Goal: Information Seeking & Learning: Learn about a topic

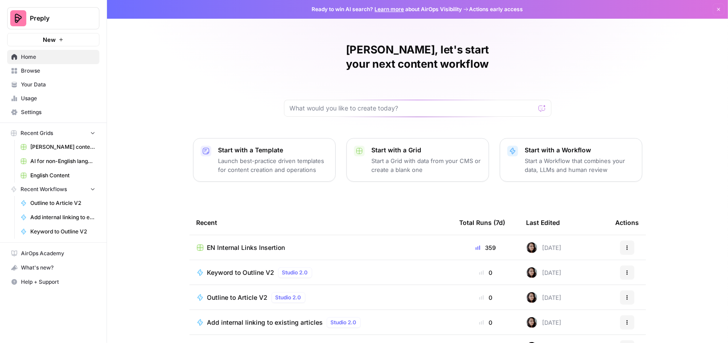
click at [235, 244] on span "EN Internal Links Insertion" at bounding box center [246, 248] width 78 height 9
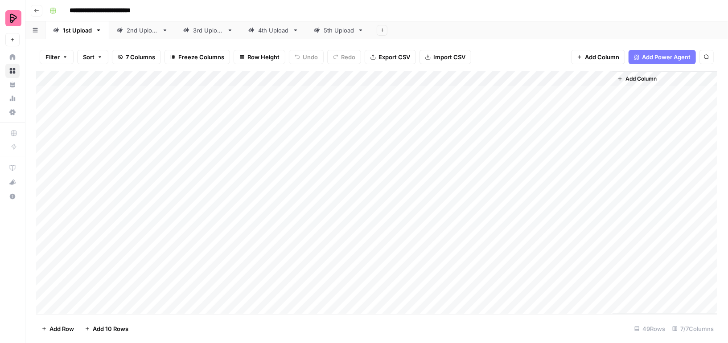
click at [515, 78] on div "Add Column" at bounding box center [377, 192] width 682 height 243
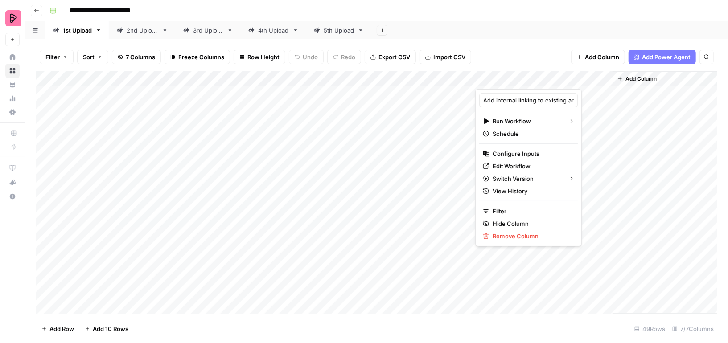
click at [521, 34] on div "Add Sheet" at bounding box center [550, 30] width 357 height 18
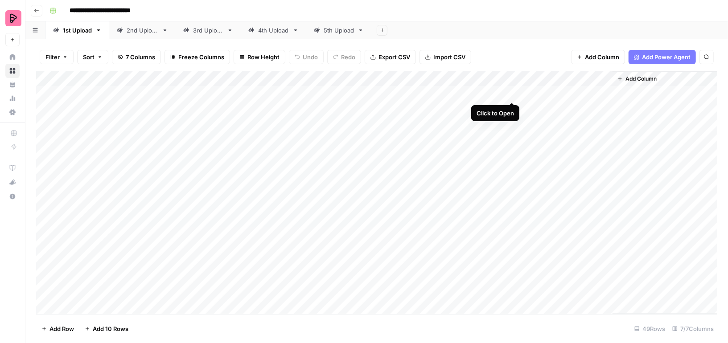
click at [514, 91] on div "Add Column" at bounding box center [377, 192] width 682 height 243
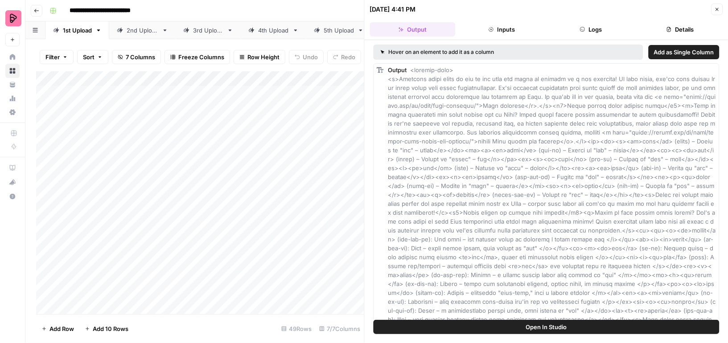
click at [676, 30] on button "Details" at bounding box center [680, 29] width 86 height 14
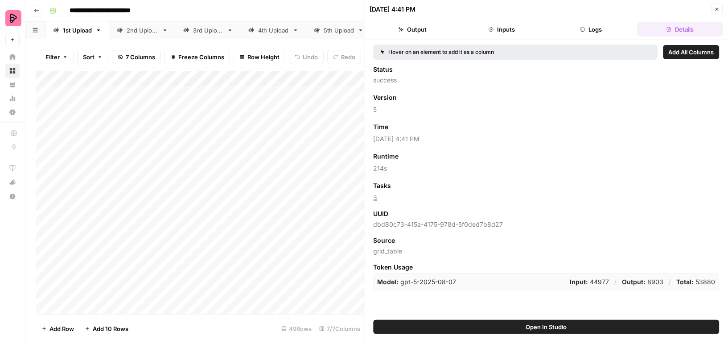
click at [706, 280] on p "Total: 53880" at bounding box center [696, 282] width 39 height 9
copy p "53880"
click at [717, 7] on icon "button" at bounding box center [717, 9] width 5 height 5
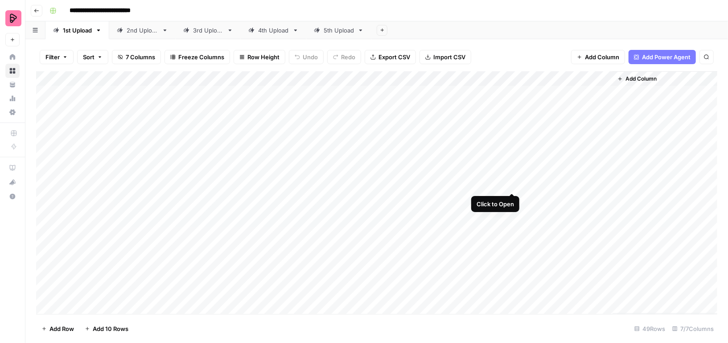
click at [511, 183] on div "Add Column" at bounding box center [377, 192] width 682 height 243
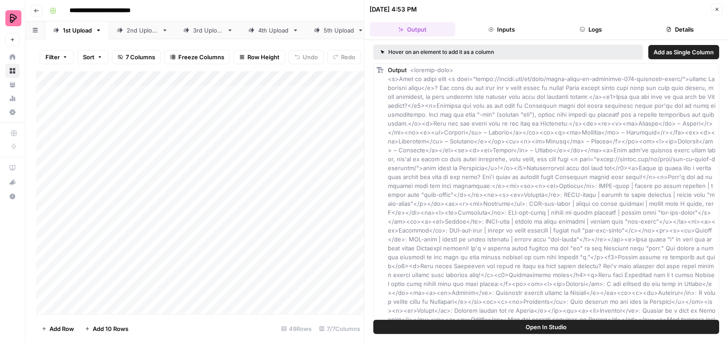
click at [681, 29] on button "Details" at bounding box center [680, 29] width 86 height 14
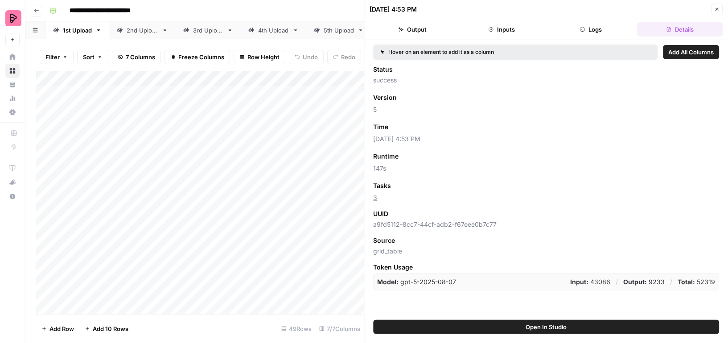
click at [715, 10] on icon "button" at bounding box center [717, 9] width 5 height 5
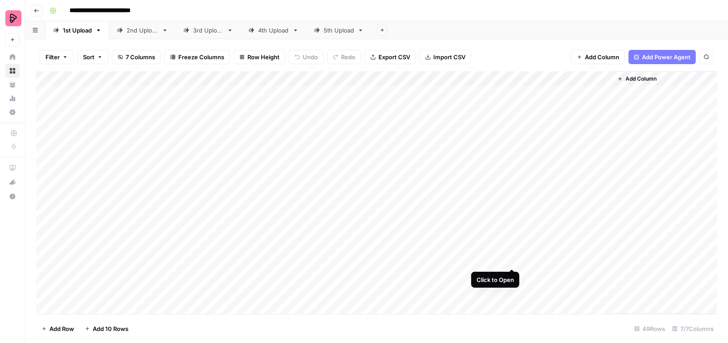
click at [513, 261] on div "Add Column" at bounding box center [377, 192] width 682 height 243
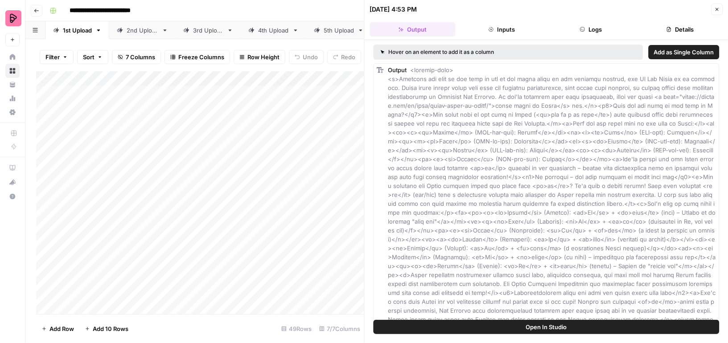
click at [688, 30] on button "Details" at bounding box center [680, 29] width 86 height 14
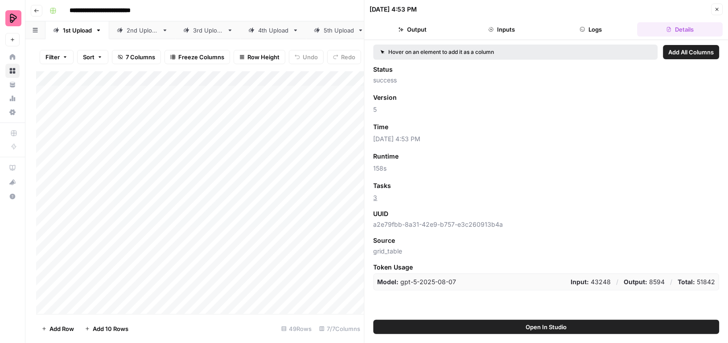
click at [716, 9] on icon "button" at bounding box center [717, 9] width 3 height 3
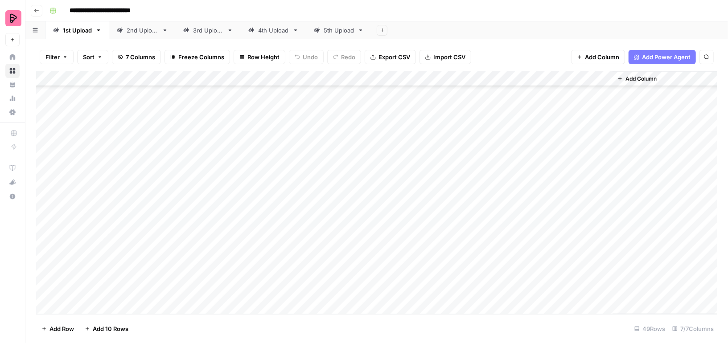
scroll to position [518, 0]
click at [522, 226] on div "Add Column" at bounding box center [377, 192] width 682 height 243
click at [524, 227] on div "Add Column" at bounding box center [377, 192] width 682 height 243
click at [514, 227] on div "Add Column" at bounding box center [377, 192] width 682 height 243
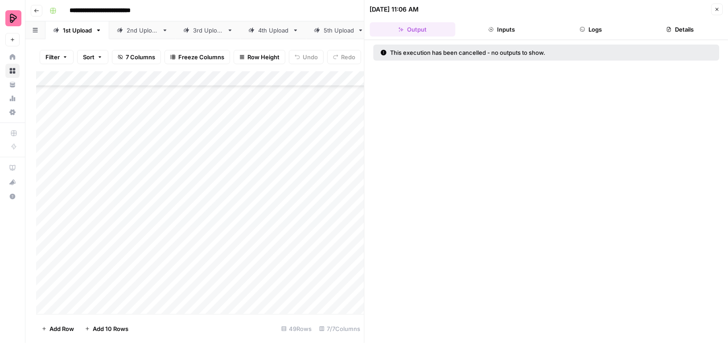
click at [716, 10] on icon "button" at bounding box center [717, 9] width 5 height 5
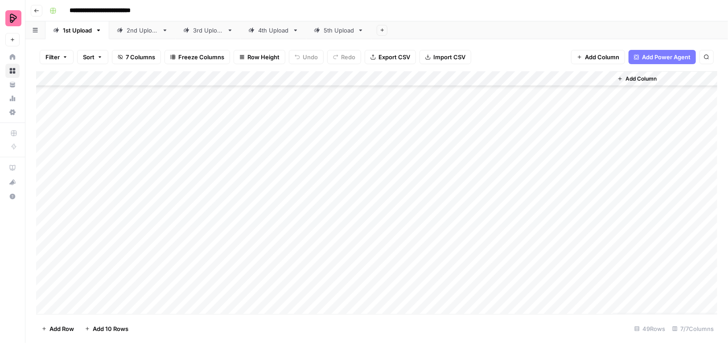
click at [515, 211] on div "Add Column" at bounding box center [377, 192] width 682 height 243
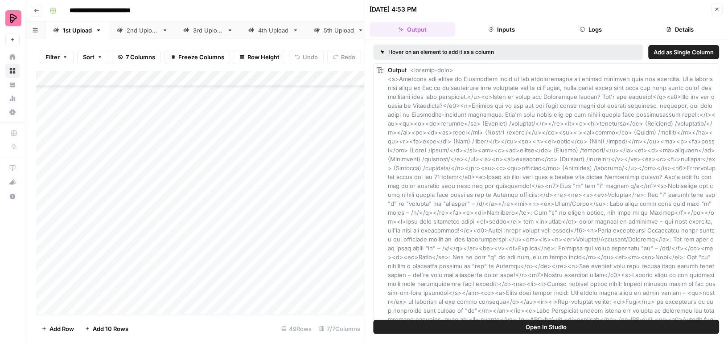
click at [685, 25] on button "Details" at bounding box center [680, 29] width 86 height 14
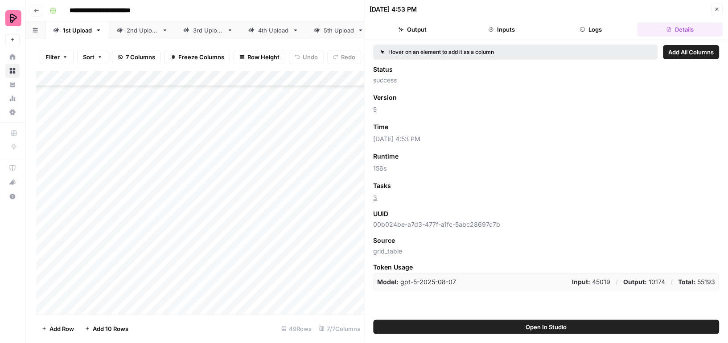
click at [718, 7] on icon "button" at bounding box center [717, 9] width 5 height 5
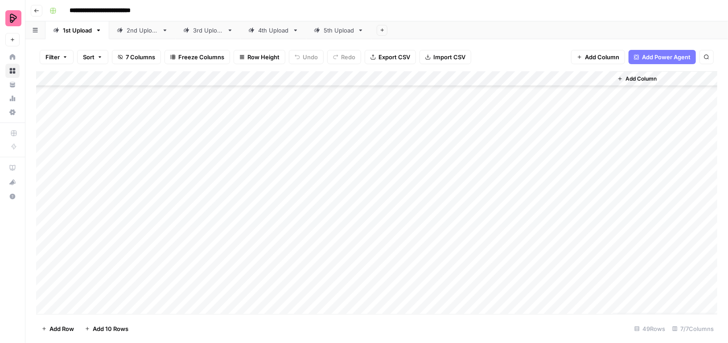
scroll to position [529, 0]
click at [513, 290] on div "Add Column" at bounding box center [377, 192] width 682 height 243
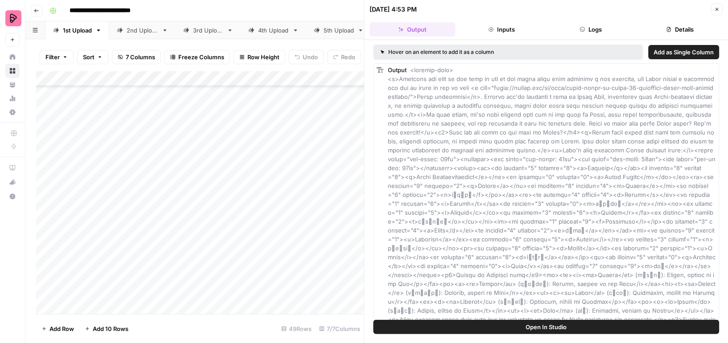
click at [692, 28] on button "Details" at bounding box center [680, 29] width 86 height 14
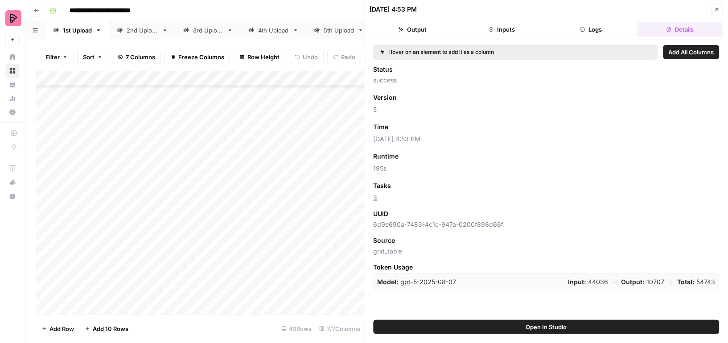
click at [719, 10] on icon "button" at bounding box center [717, 9] width 5 height 5
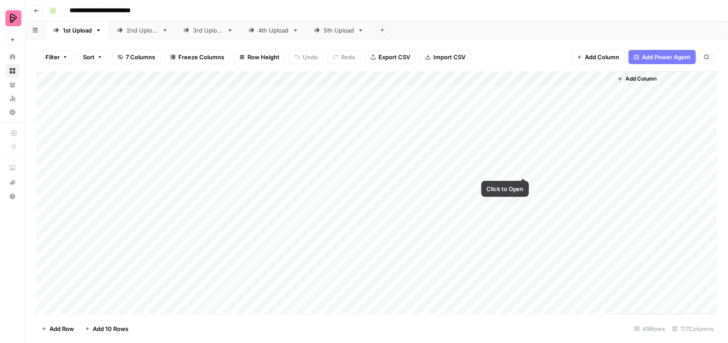
click at [515, 167] on div "Add Column" at bounding box center [377, 192] width 682 height 243
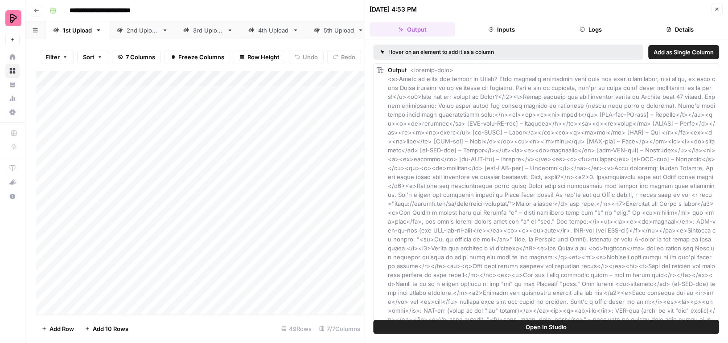
click at [687, 28] on button "Details" at bounding box center [680, 29] width 86 height 14
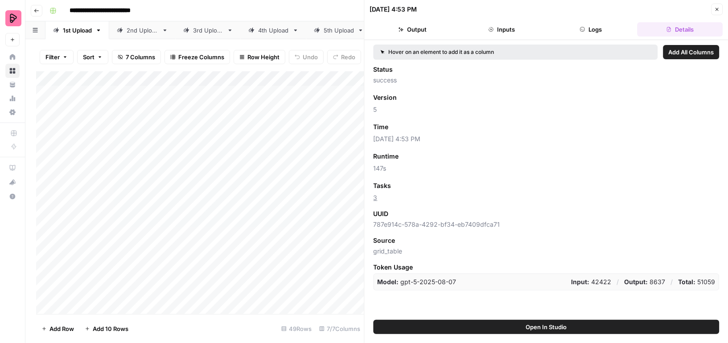
click at [717, 7] on icon "button" at bounding box center [717, 9] width 5 height 5
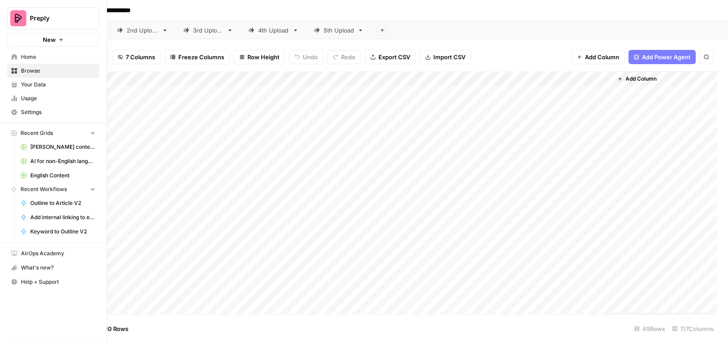
click at [13, 60] on icon at bounding box center [14, 57] width 6 height 6
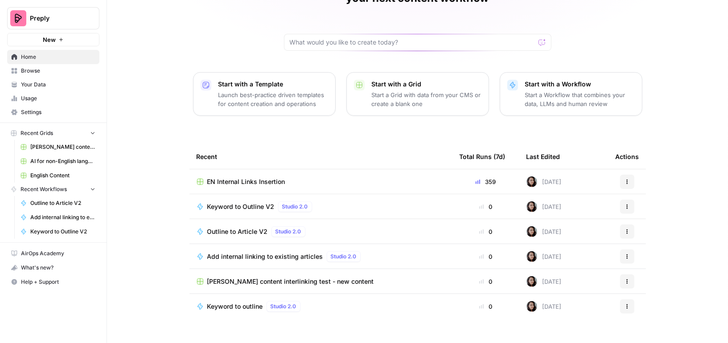
scroll to position [29, 0]
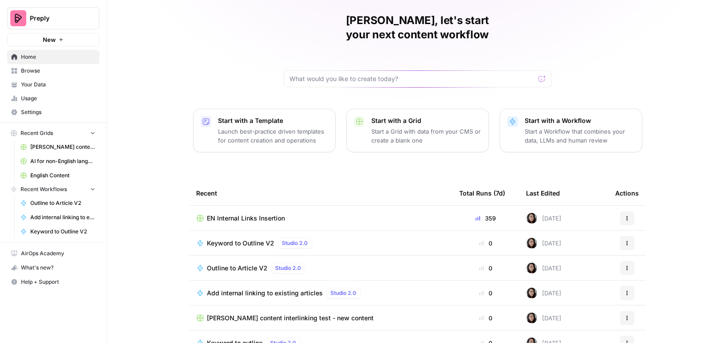
click at [48, 72] on span "Browse" at bounding box center [58, 71] width 74 height 8
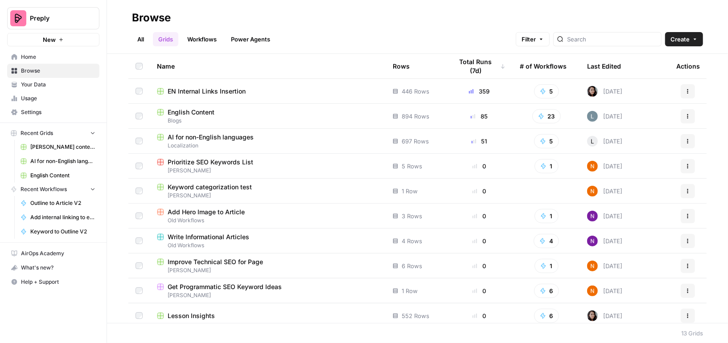
click at [207, 38] on link "Workflows" at bounding box center [202, 39] width 40 height 14
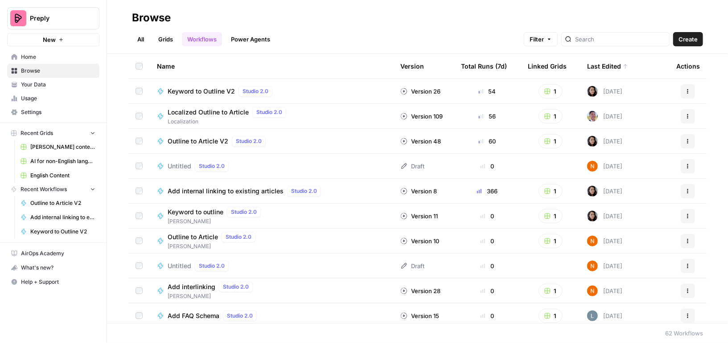
click at [165, 36] on link "Grids" at bounding box center [165, 39] width 25 height 14
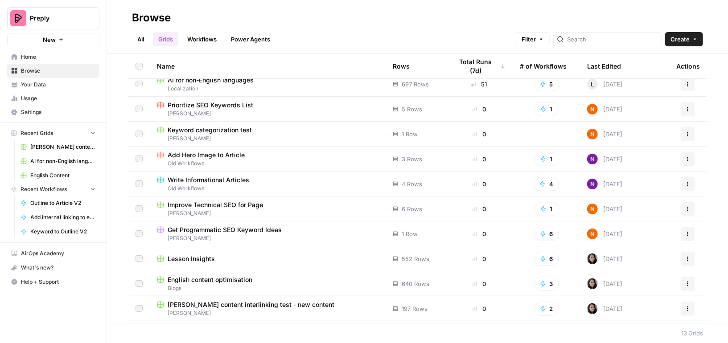
scroll to position [79, 0]
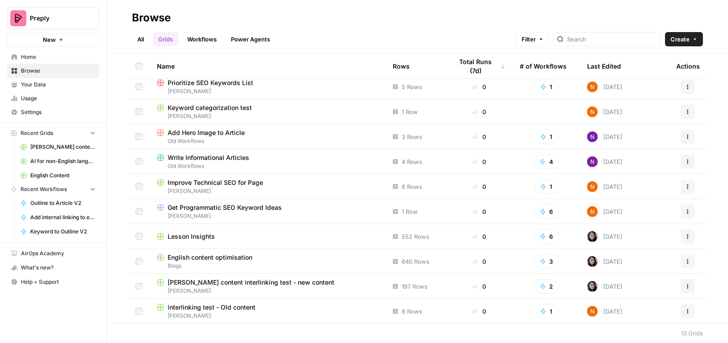
click at [259, 234] on div "Lesson Insights" at bounding box center [268, 236] width 222 height 9
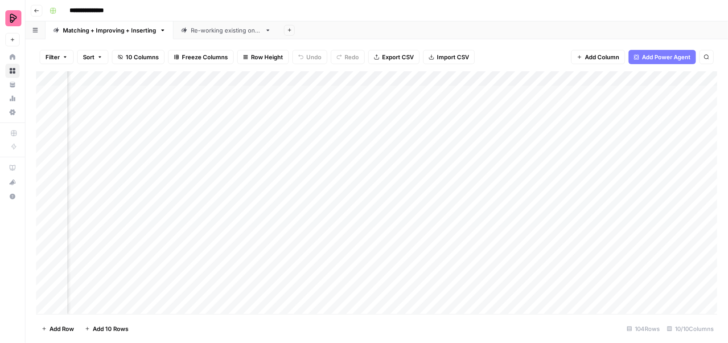
scroll to position [0, 188]
click at [333, 93] on div "Add Column" at bounding box center [377, 192] width 682 height 243
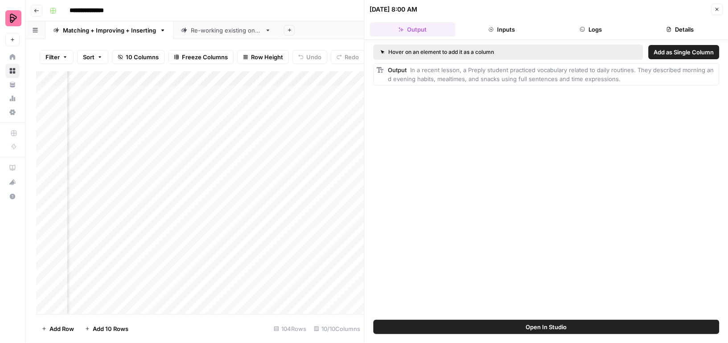
click at [670, 32] on button "Details" at bounding box center [680, 29] width 86 height 14
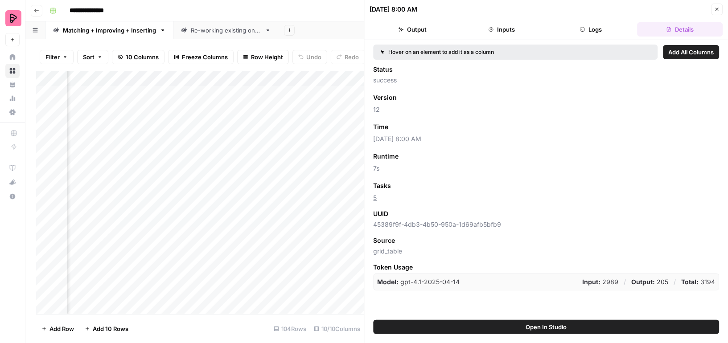
click at [716, 10] on icon "button" at bounding box center [717, 9] width 3 height 3
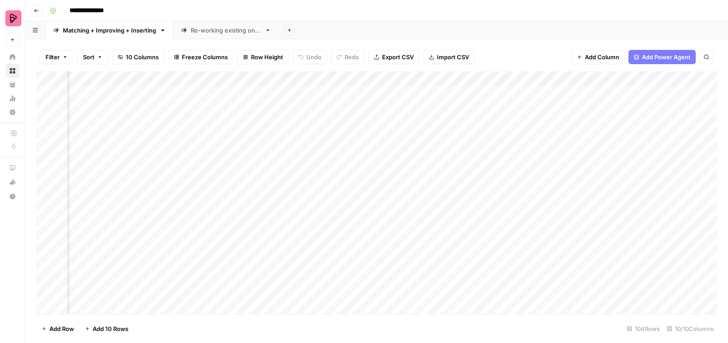
click at [333, 243] on div "Add Column" at bounding box center [377, 192] width 682 height 243
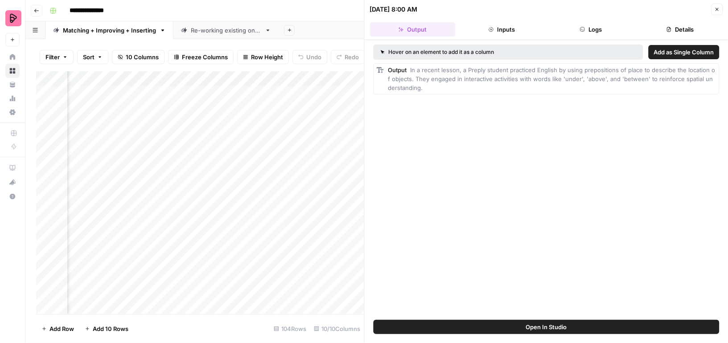
click at [683, 27] on button "Details" at bounding box center [680, 29] width 86 height 14
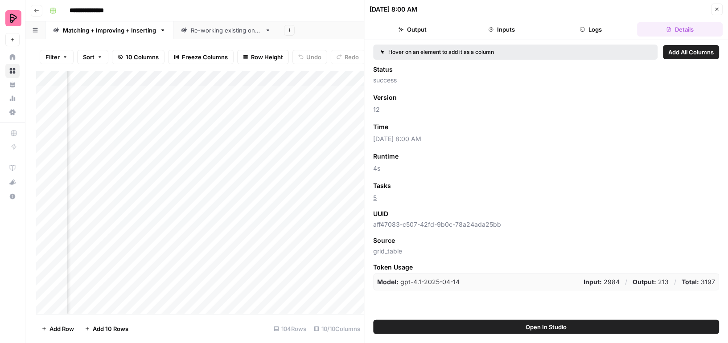
click at [331, 306] on div "Add Column" at bounding box center [200, 192] width 328 height 243
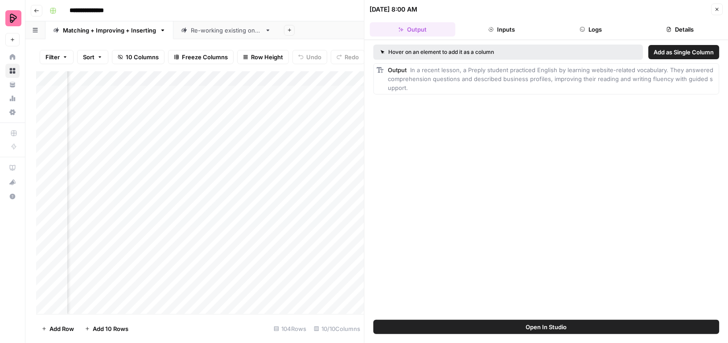
click at [682, 29] on button "Details" at bounding box center [680, 29] width 86 height 14
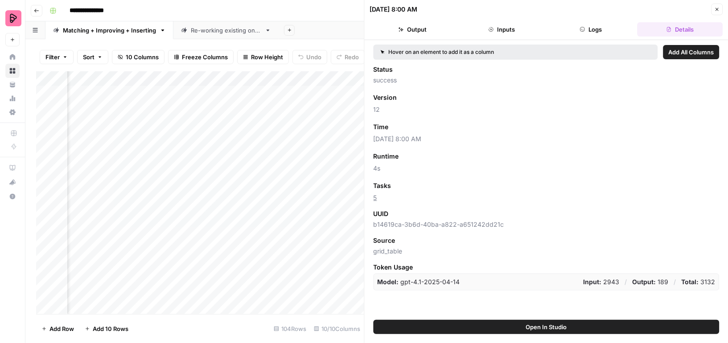
click at [719, 11] on icon "button" at bounding box center [717, 9] width 5 height 5
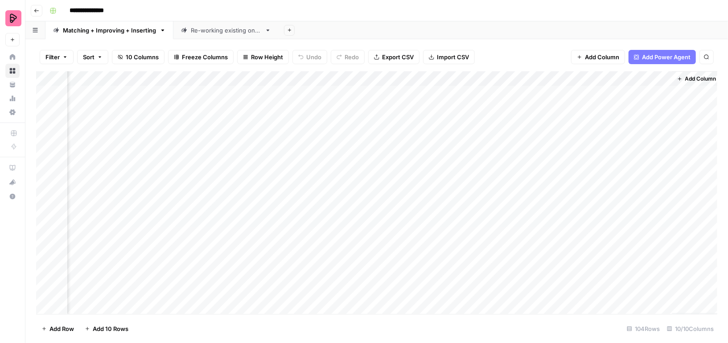
scroll to position [0, 565]
click at [488, 93] on div "Add Column" at bounding box center [377, 192] width 682 height 243
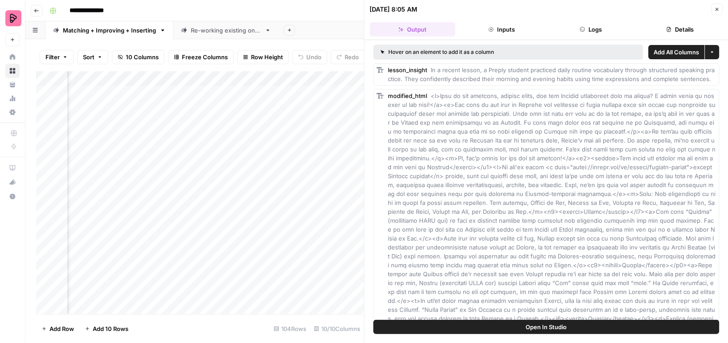
click at [675, 32] on button "Details" at bounding box center [680, 29] width 86 height 14
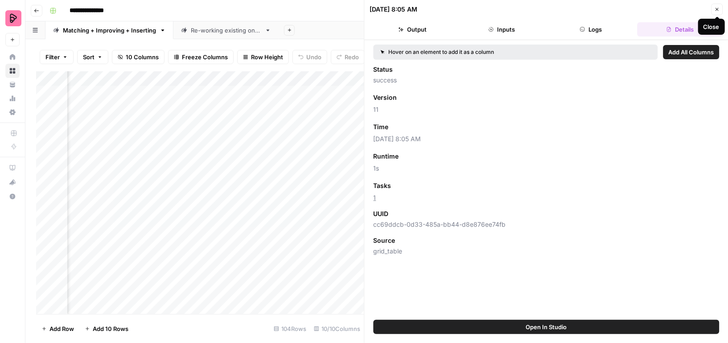
click at [720, 8] on icon "button" at bounding box center [717, 9] width 5 height 5
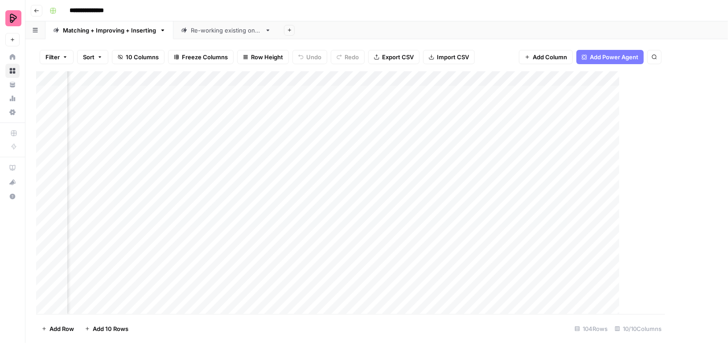
scroll to position [0, 554]
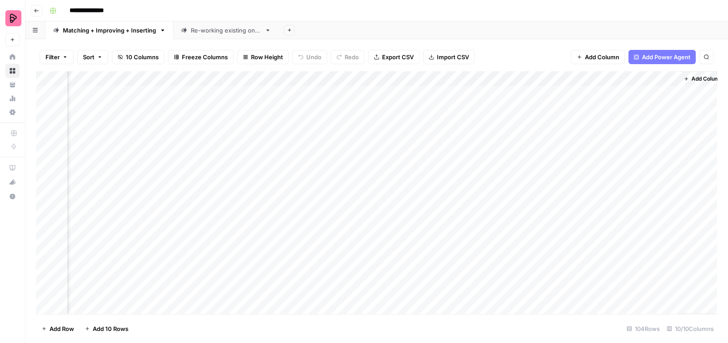
click at [495, 182] on div "Add Column" at bounding box center [377, 192] width 682 height 243
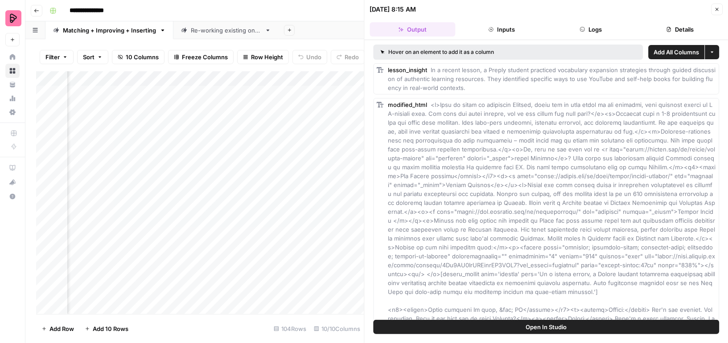
click at [676, 31] on button "Details" at bounding box center [680, 29] width 86 height 14
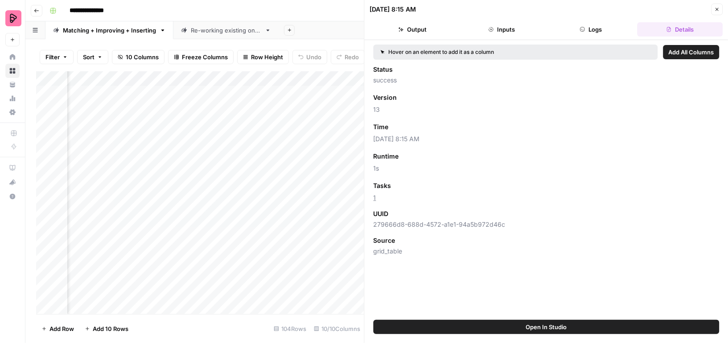
click at [720, 11] on icon "button" at bounding box center [717, 9] width 5 height 5
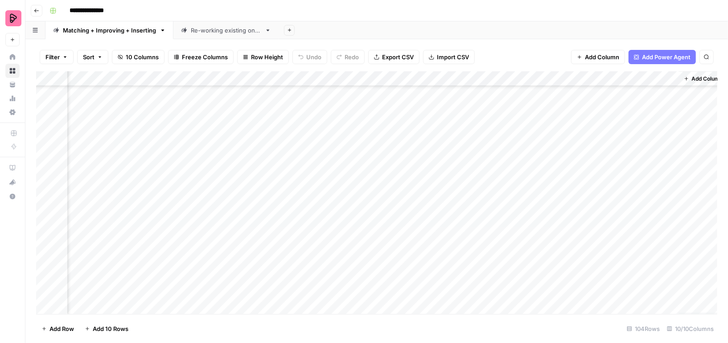
scroll to position [888, 554]
click at [500, 222] on div "Add Column" at bounding box center [377, 192] width 682 height 243
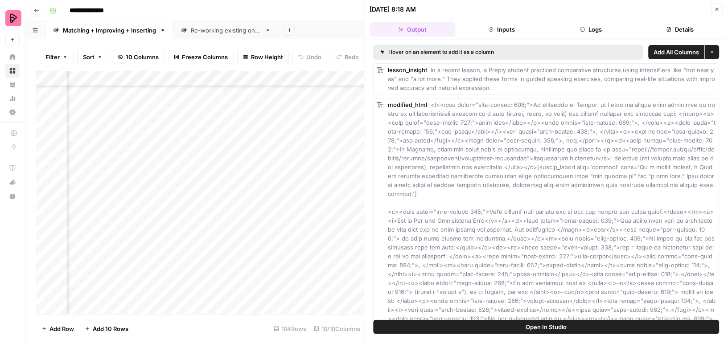
click at [675, 22] on button "Details" at bounding box center [680, 29] width 86 height 14
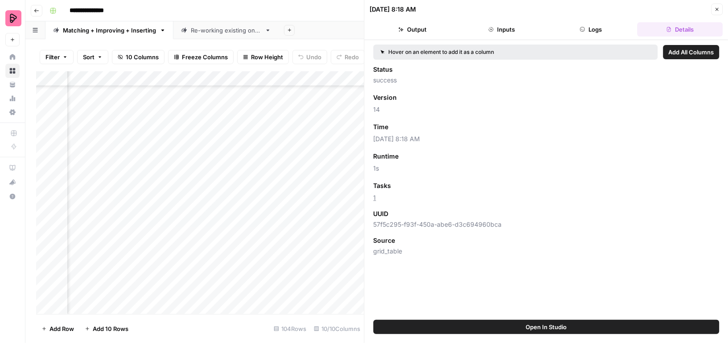
click at [575, 28] on button "Logs" at bounding box center [591, 29] width 86 height 14
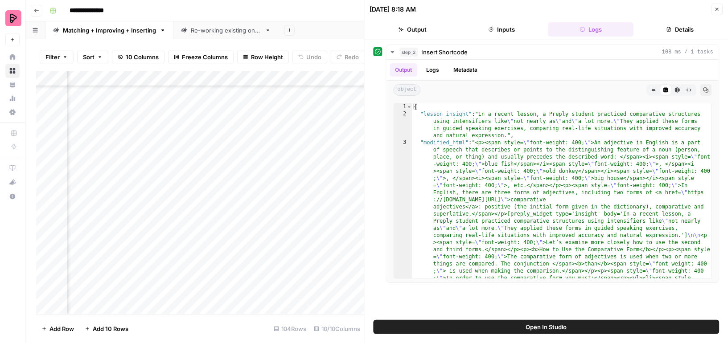
click at [506, 29] on button "Inputs" at bounding box center [502, 29] width 86 height 14
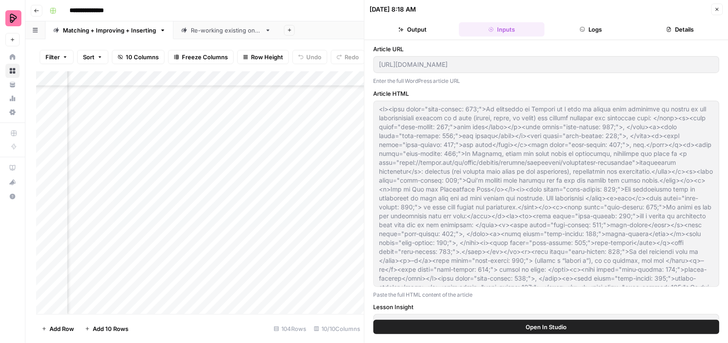
click at [414, 35] on button "Output" at bounding box center [413, 29] width 86 height 14
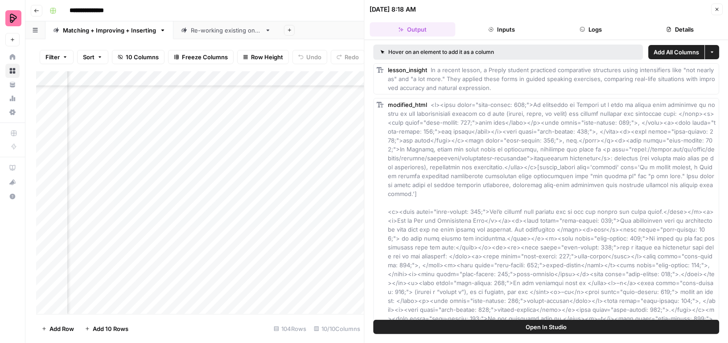
click at [719, 10] on icon "button" at bounding box center [717, 9] width 5 height 5
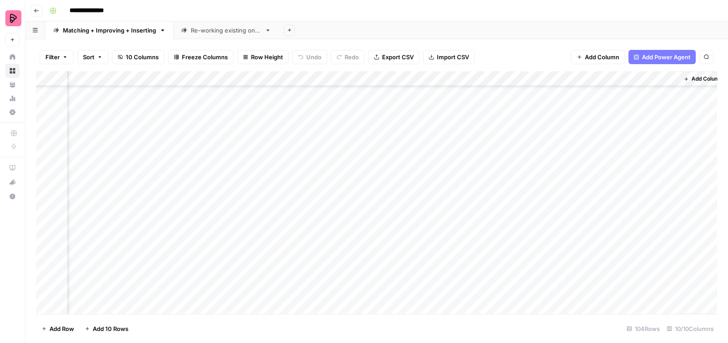
scroll to position [1363, 554]
click at [498, 293] on div "Add Column" at bounding box center [377, 192] width 682 height 243
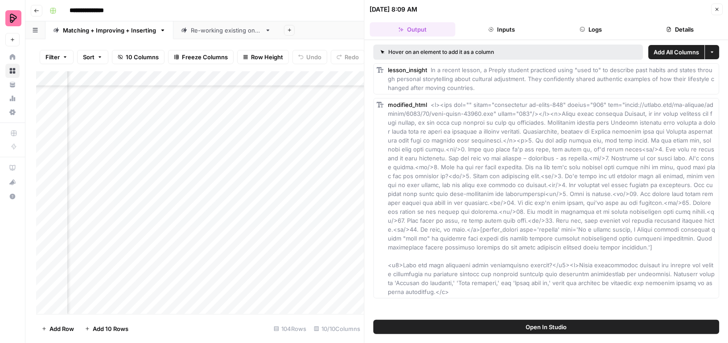
click at [691, 29] on button "Details" at bounding box center [680, 29] width 86 height 14
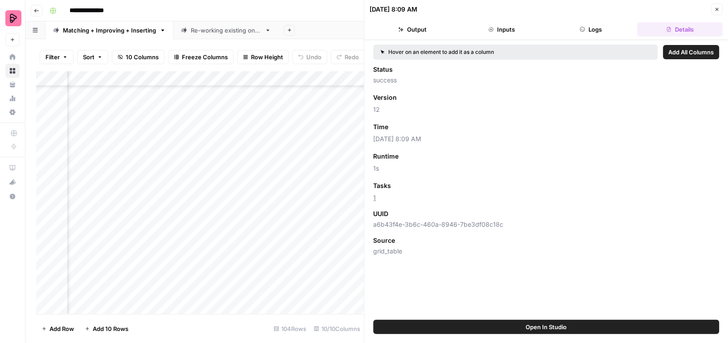
click at [718, 7] on icon "button" at bounding box center [717, 9] width 5 height 5
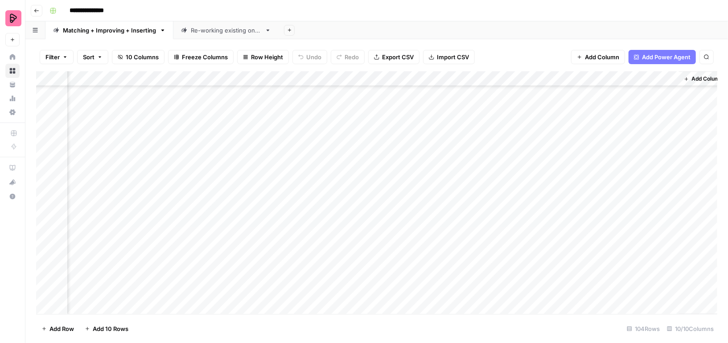
click at [509, 290] on div "Add Column" at bounding box center [377, 192] width 682 height 243
click at [234, 291] on div "Add Column" at bounding box center [377, 192] width 682 height 243
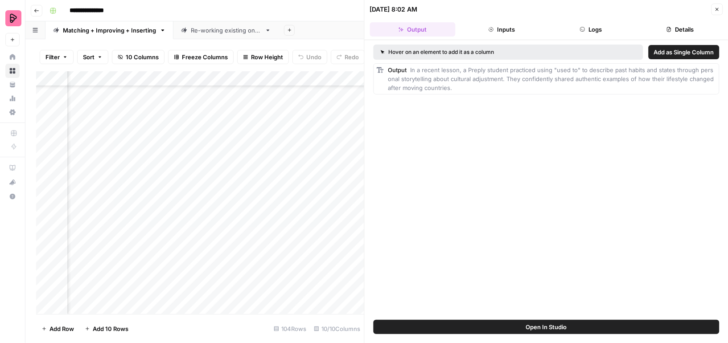
click at [680, 26] on button "Details" at bounding box center [680, 29] width 86 height 14
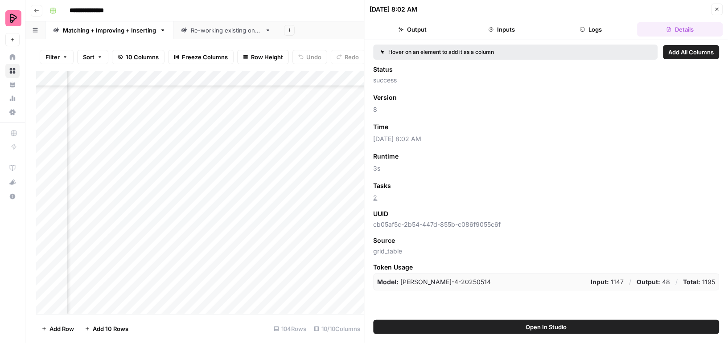
click at [717, 8] on icon "button" at bounding box center [717, 9] width 5 height 5
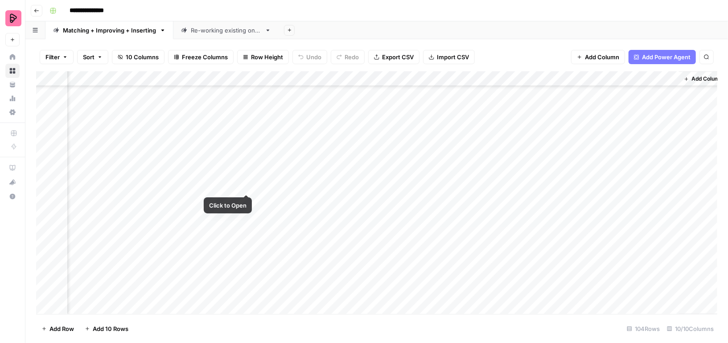
click at [236, 184] on div "Add Column" at bounding box center [377, 192] width 682 height 243
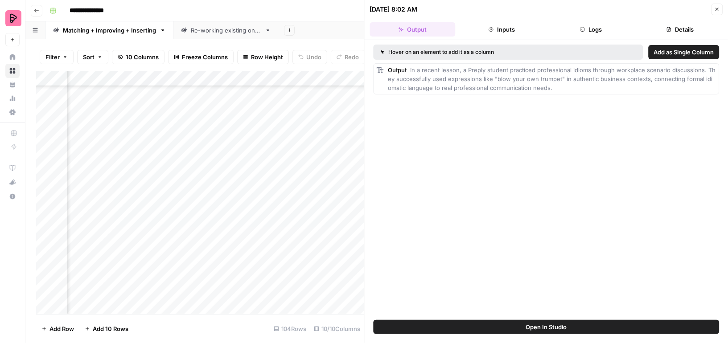
click at [679, 32] on button "Details" at bounding box center [680, 29] width 86 height 14
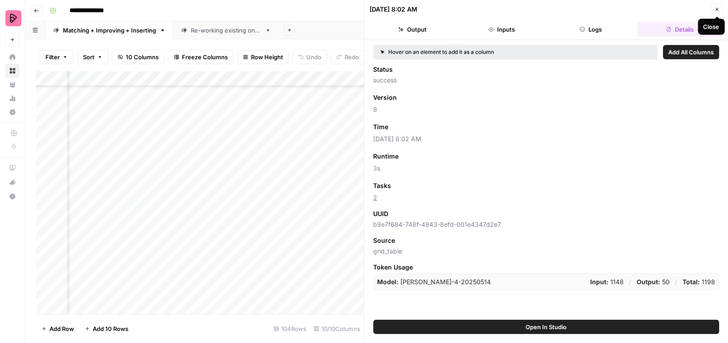
click at [718, 10] on icon "button" at bounding box center [717, 9] width 5 height 5
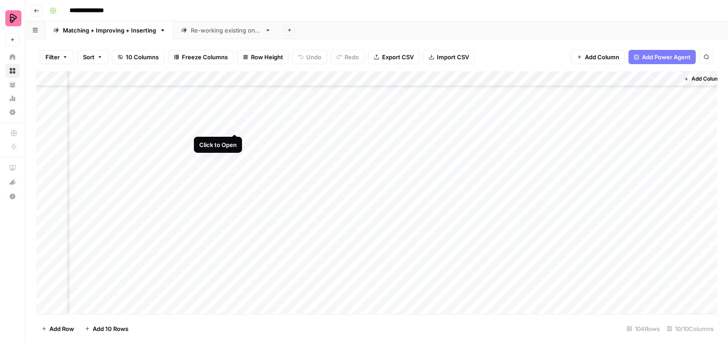
click at [233, 124] on div "Add Column" at bounding box center [377, 192] width 682 height 243
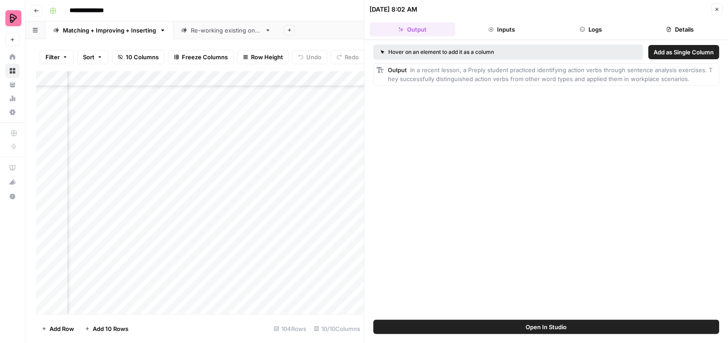
click at [683, 31] on button "Details" at bounding box center [680, 29] width 86 height 14
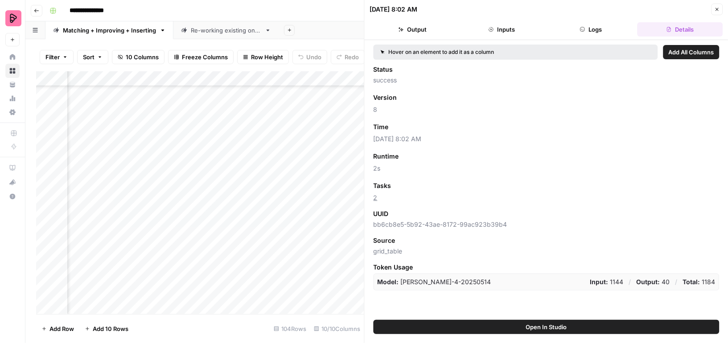
click at [717, 8] on icon "button" at bounding box center [717, 9] width 5 height 5
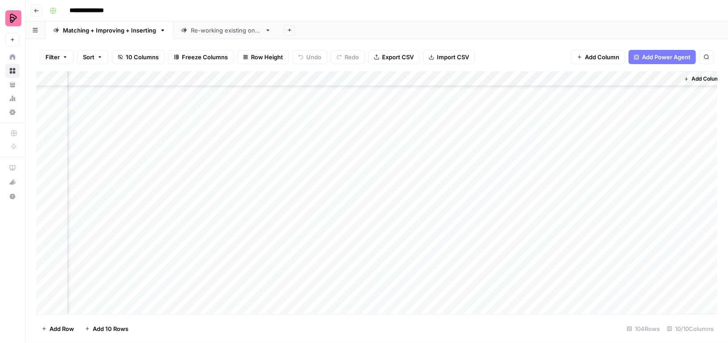
click at [497, 293] on div "Add Column" at bounding box center [377, 192] width 682 height 243
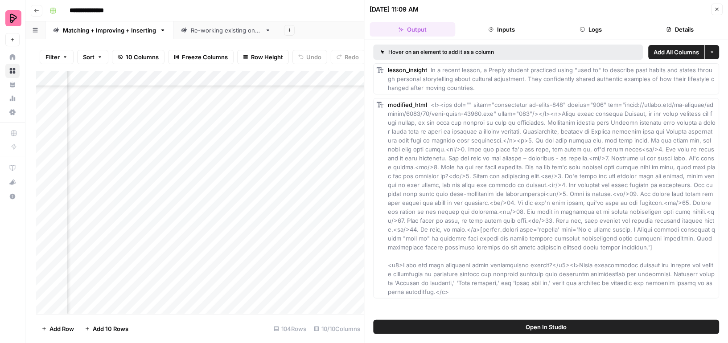
click at [666, 31] on icon "button" at bounding box center [668, 29] width 5 height 5
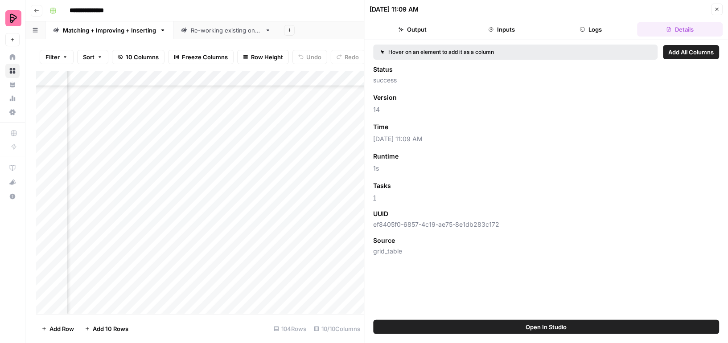
click at [376, 199] on span "1" at bounding box center [547, 198] width 346 height 9
click at [374, 198] on link "1" at bounding box center [375, 198] width 3 height 8
click at [718, 7] on icon "button" at bounding box center [717, 9] width 5 height 5
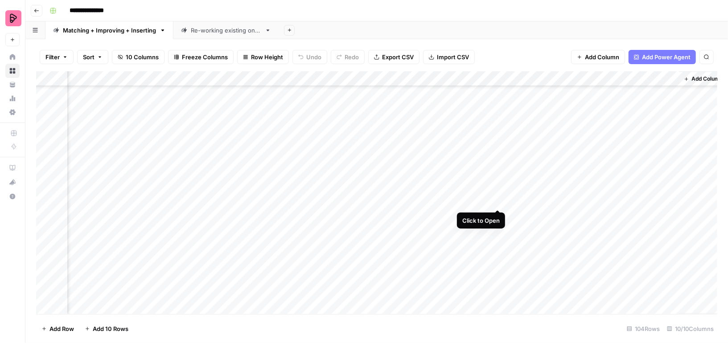
click at [498, 198] on div "Add Column" at bounding box center [377, 192] width 682 height 243
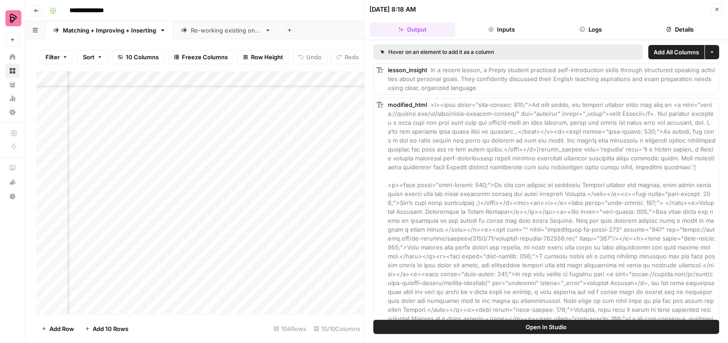
scroll to position [5, 0]
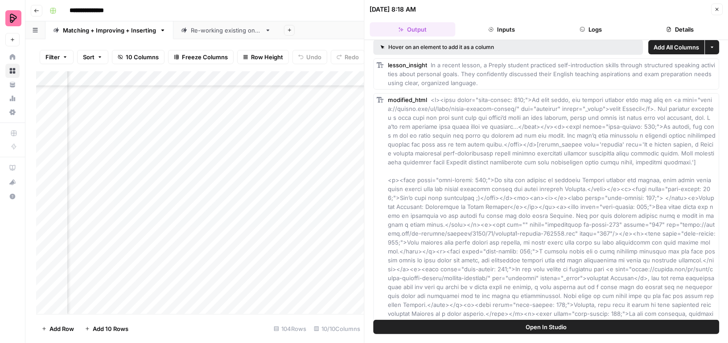
click at [676, 28] on button "Details" at bounding box center [680, 29] width 86 height 14
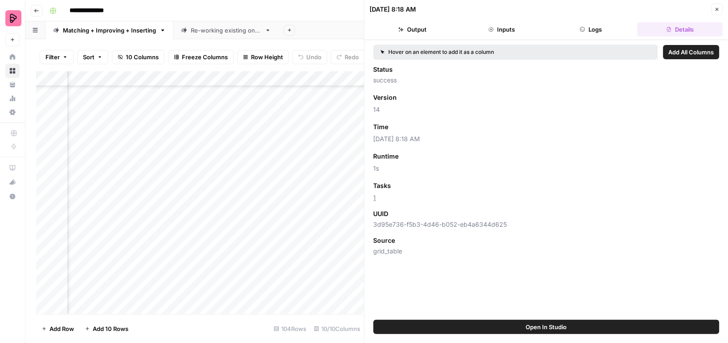
scroll to position [0, 0]
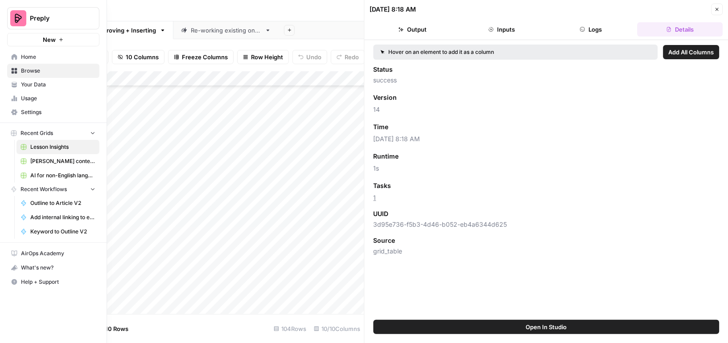
click at [23, 76] on link "Browse" at bounding box center [53, 71] width 92 height 14
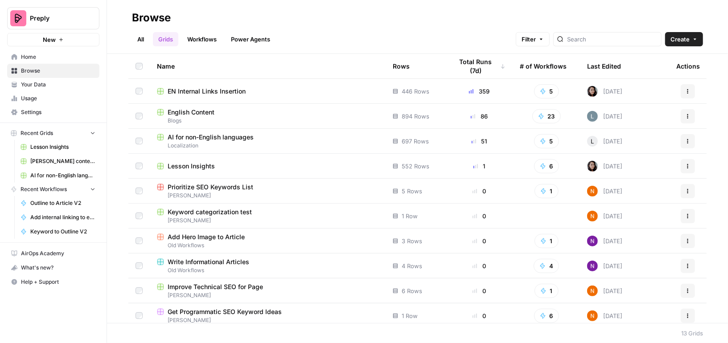
click at [187, 116] on span "English Content" at bounding box center [191, 112] width 47 height 9
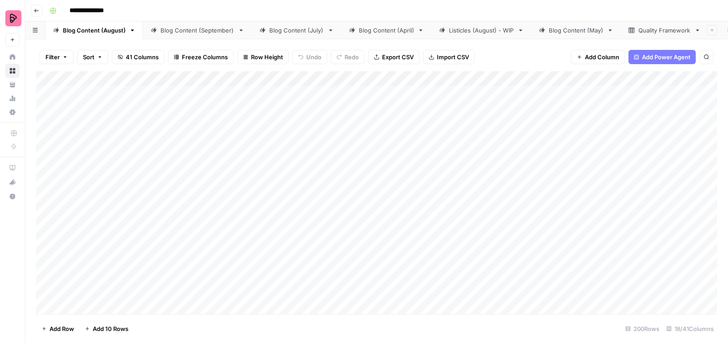
click at [381, 78] on div "Add Column" at bounding box center [377, 192] width 682 height 243
click at [493, 51] on div "Filter Sort 41 Columns Freeze Columns Row Height Undo Redo Export CSV Import CS…" at bounding box center [377, 57] width 682 height 29
click at [379, 160] on div "Add Column" at bounding box center [377, 192] width 682 height 243
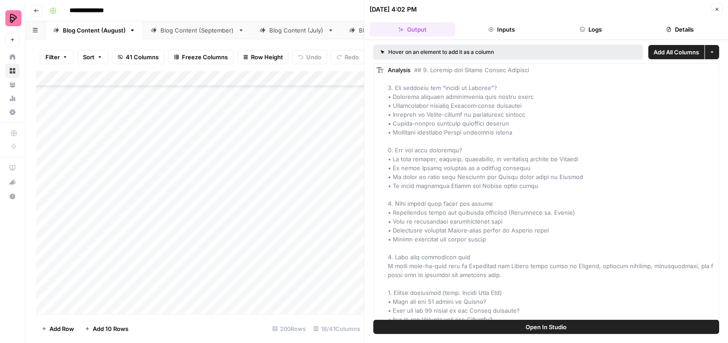
click at [673, 27] on button "Details" at bounding box center [680, 29] width 86 height 14
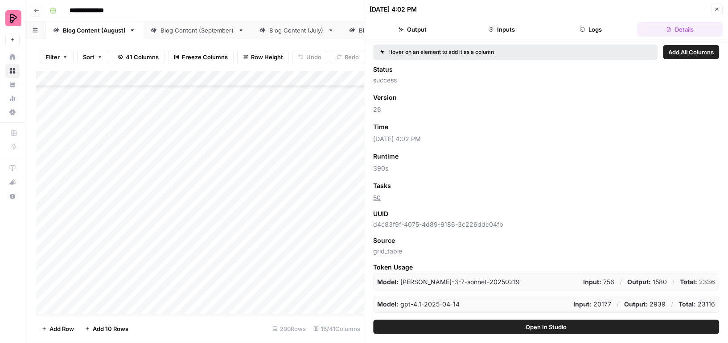
scroll to position [62, 0]
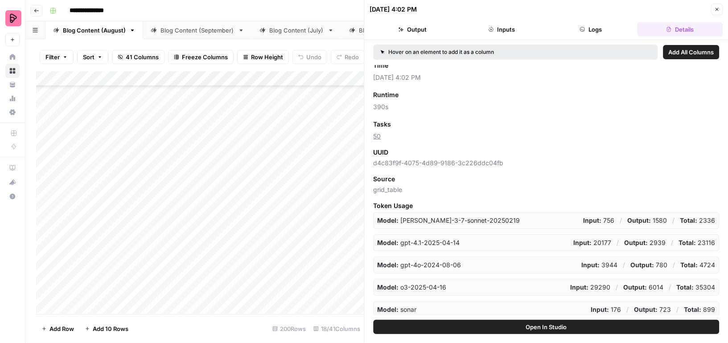
click at [718, 8] on icon "button" at bounding box center [717, 9] width 3 height 3
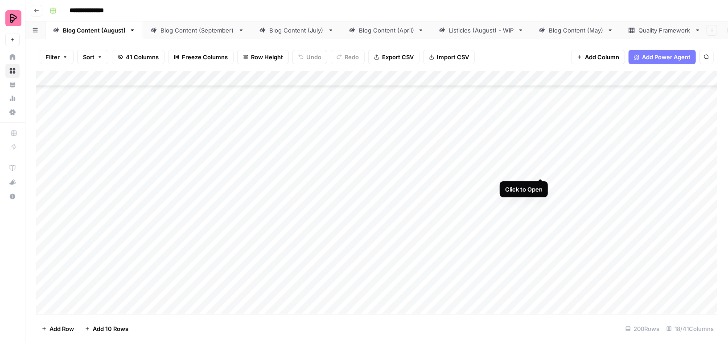
click at [541, 160] on div "Add Column" at bounding box center [377, 192] width 682 height 243
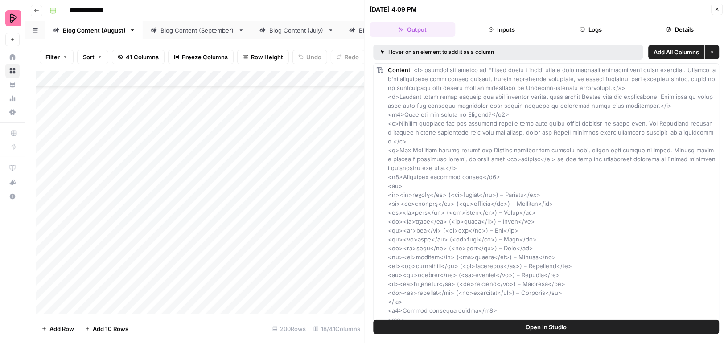
click at [657, 31] on button "Details" at bounding box center [680, 29] width 86 height 14
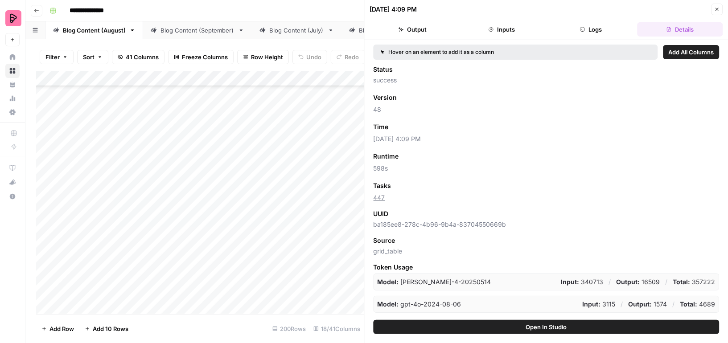
scroll to position [62, 0]
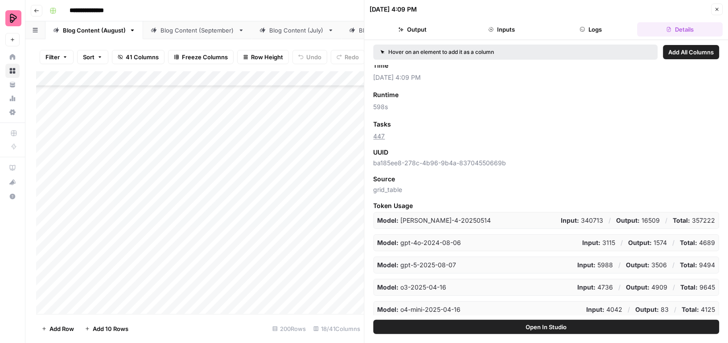
click at [706, 241] on p "Total: 4689" at bounding box center [697, 243] width 35 height 9
copy p "4689"
click at [709, 268] on p "Total: 9494" at bounding box center [697, 265] width 35 height 9
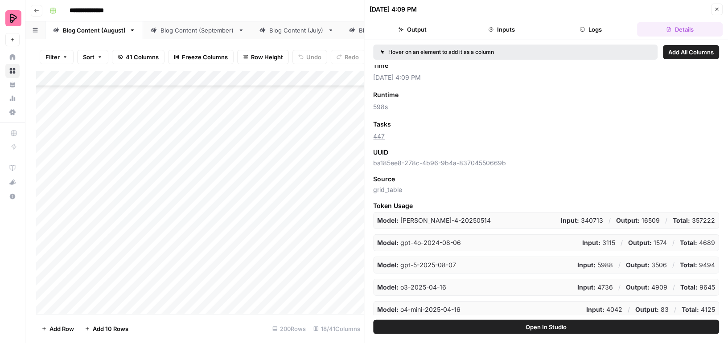
copy p "9494"
click at [709, 283] on p "Total: 9645" at bounding box center [698, 287] width 35 height 9
copy p "9645"
click at [716, 306] on div "Model: o4-mini-2025-04-16 Input: 4042 / Output: 83 / Total: 4125" at bounding box center [547, 310] width 346 height 17
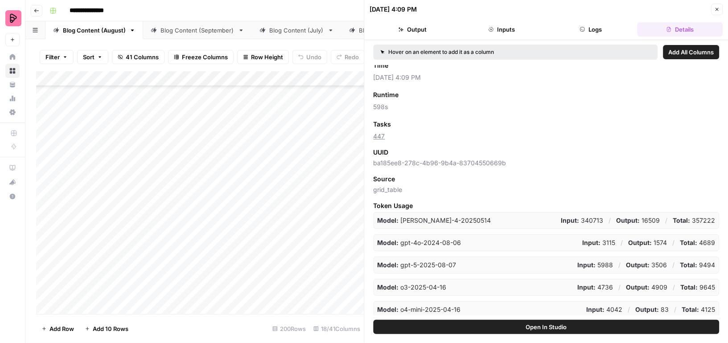
click at [705, 306] on p "Total: 4125" at bounding box center [698, 310] width 33 height 9
copy p "4125"
click at [717, 7] on icon "button" at bounding box center [717, 9] width 5 height 5
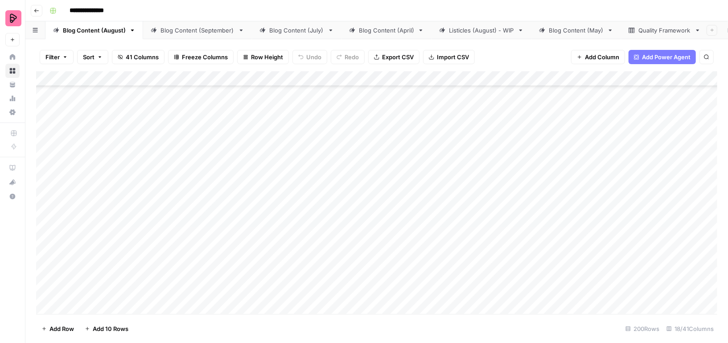
scroll to position [3107, 0]
click at [382, 138] on div "Add Column" at bounding box center [377, 192] width 682 height 243
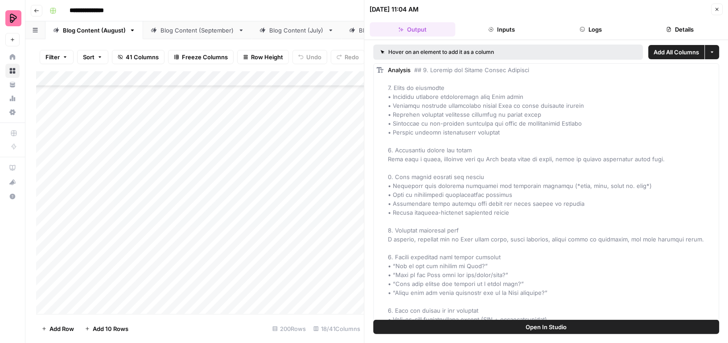
click at [663, 28] on button "Details" at bounding box center [680, 29] width 86 height 14
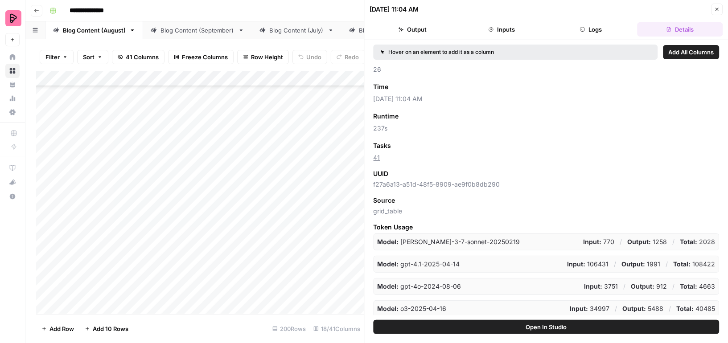
scroll to position [62, 0]
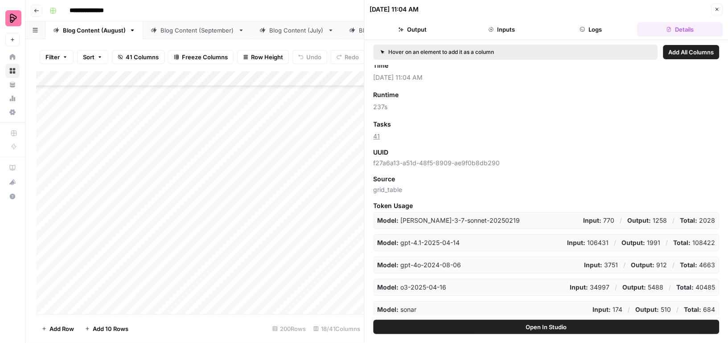
click at [704, 244] on p "Total: 108422" at bounding box center [695, 243] width 42 height 9
copy p "108422"
click at [710, 264] on p "Total: 4663" at bounding box center [697, 265] width 35 height 9
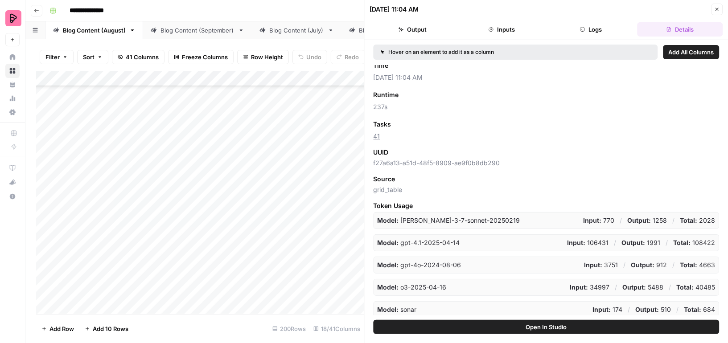
copy p "4663"
click at [710, 283] on p "Total: 40485" at bounding box center [696, 287] width 39 height 9
copy p "40485"
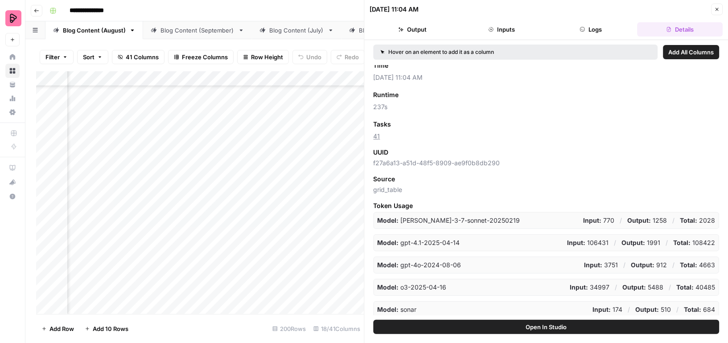
click at [343, 116] on div "Add Column" at bounding box center [200, 192] width 328 height 243
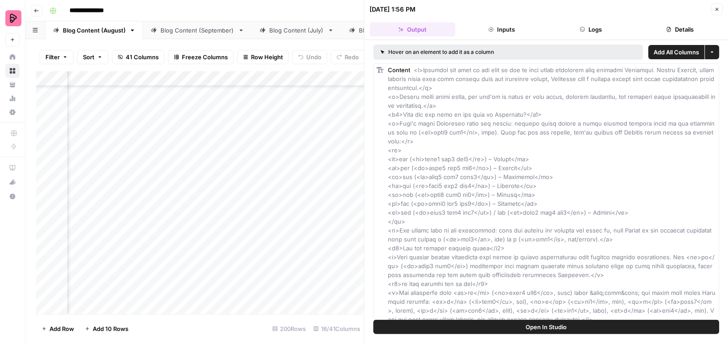
click at [687, 28] on button "Details" at bounding box center [680, 29] width 86 height 14
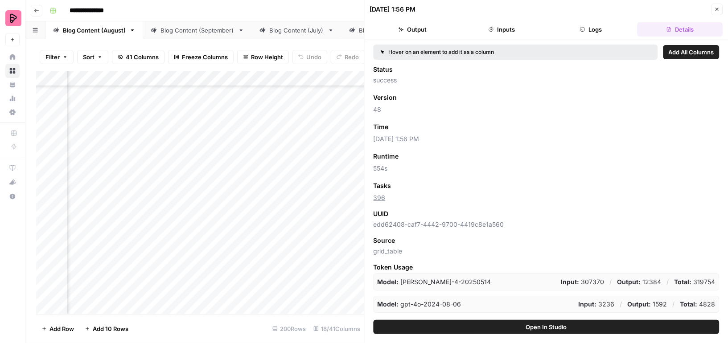
scroll to position [62, 0]
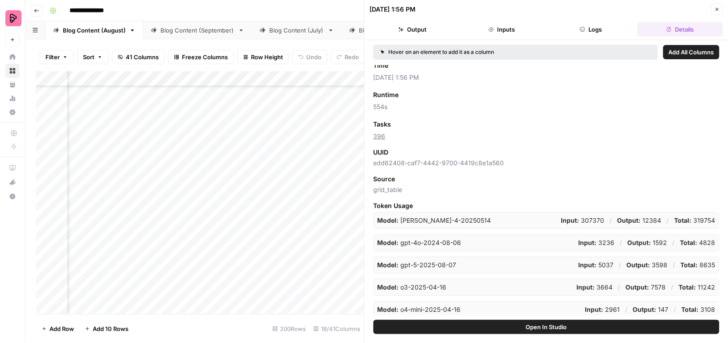
click at [708, 241] on p "Total: 4828" at bounding box center [697, 243] width 35 height 9
copy p "4828"
click at [713, 265] on p "Total: 8635" at bounding box center [698, 265] width 35 height 9
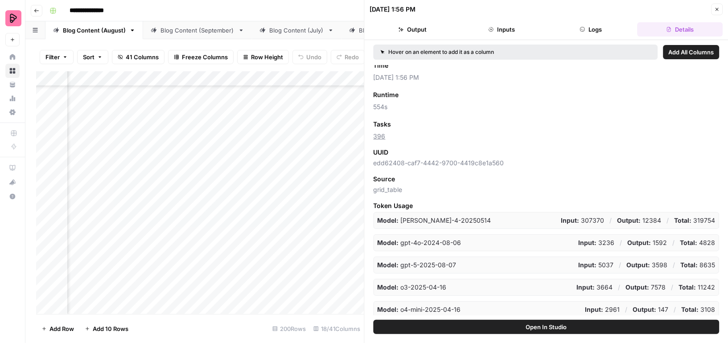
copy p "8635"
click at [710, 283] on p "Total: 11242" at bounding box center [697, 287] width 37 height 9
click at [707, 306] on p "Total: 3108" at bounding box center [699, 310] width 34 height 9
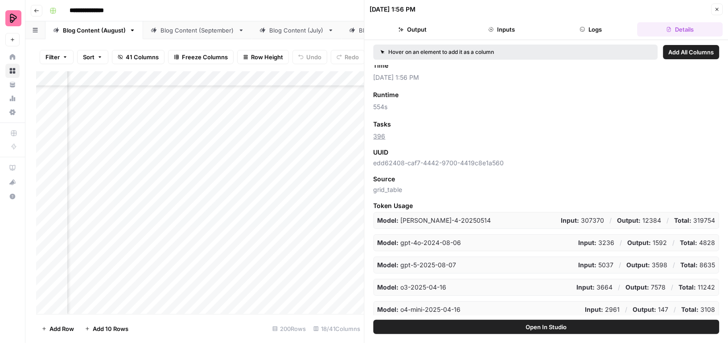
click at [182, 141] on div "Add Column" at bounding box center [200, 192] width 328 height 243
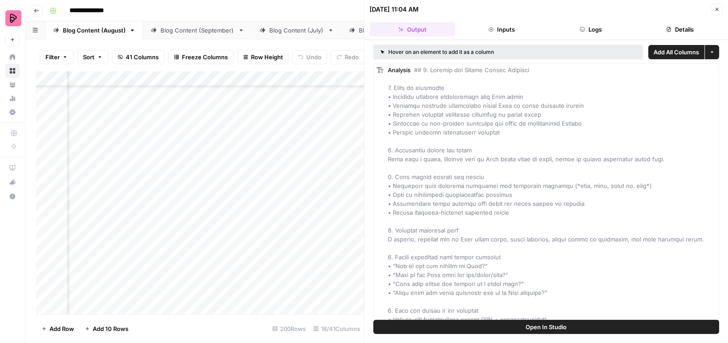
scroll to position [17, 0]
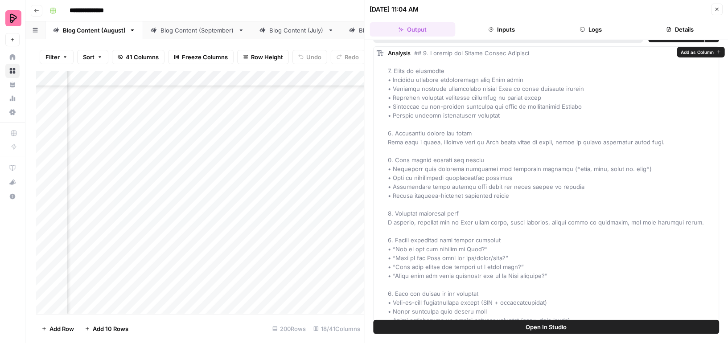
click at [680, 29] on button "Details" at bounding box center [680, 29] width 86 height 14
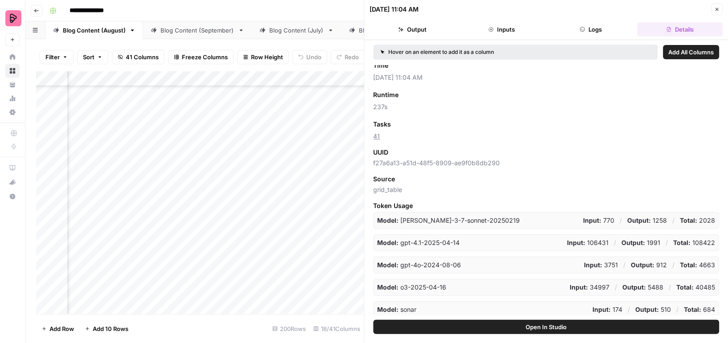
scroll to position [3014, 198]
click at [184, 117] on div "Add Column" at bounding box center [200, 192] width 328 height 243
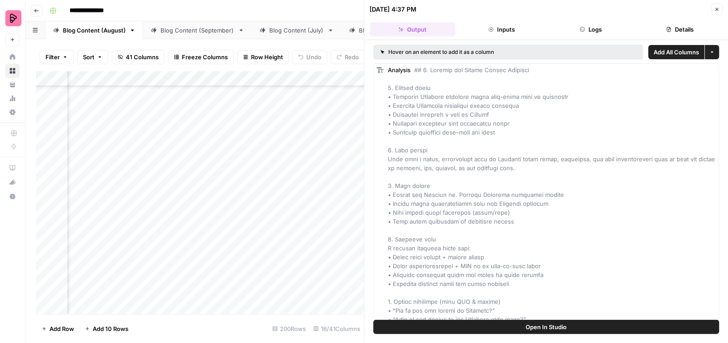
click at [667, 29] on icon "button" at bounding box center [668, 29] width 5 height 5
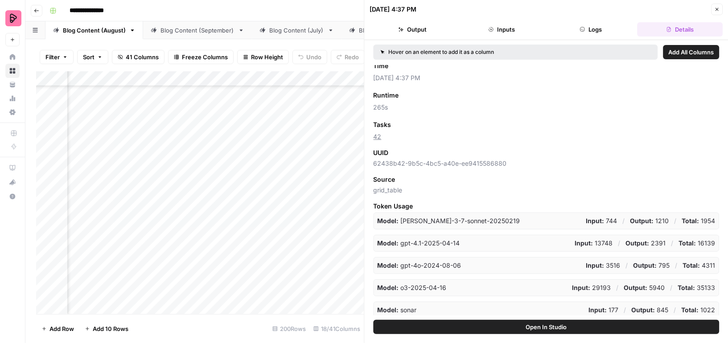
scroll to position [62, 0]
click at [708, 240] on p "Total: 16139" at bounding box center [697, 243] width 37 height 9
click at [710, 268] on p "Total: 4311" at bounding box center [699, 265] width 33 height 9
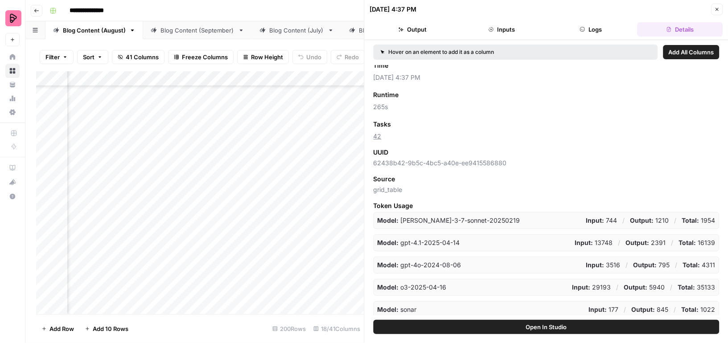
click at [709, 283] on p "Total: 35133" at bounding box center [696, 287] width 37 height 9
click at [344, 116] on div "Add Column" at bounding box center [200, 192] width 328 height 243
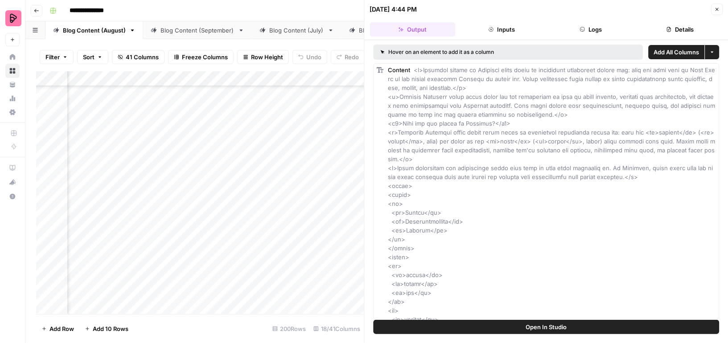
click at [683, 30] on button "Details" at bounding box center [680, 29] width 86 height 14
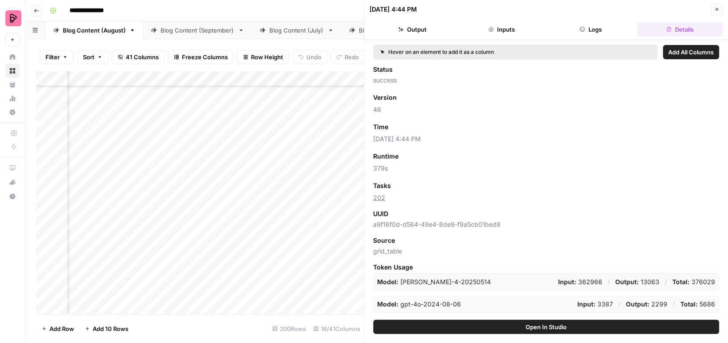
scroll to position [62, 0]
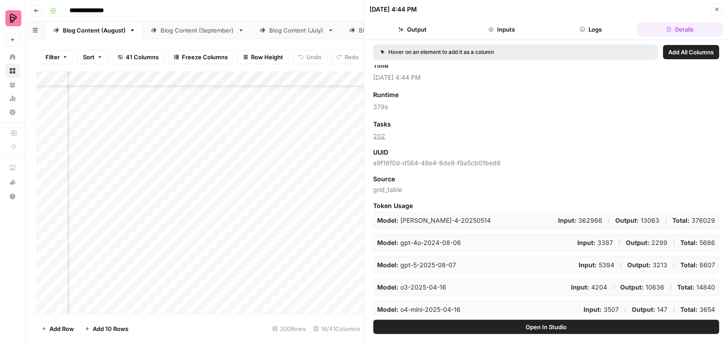
click at [711, 240] on p "Total: 5686" at bounding box center [698, 243] width 35 height 9
click at [703, 265] on p "Total: 8607" at bounding box center [698, 265] width 35 height 9
click at [709, 285] on p "Total: 14840" at bounding box center [697, 287] width 38 height 9
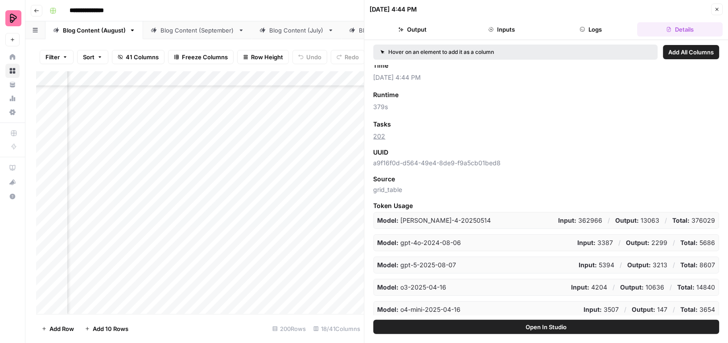
click at [709, 285] on p "Total: 14840" at bounding box center [697, 287] width 38 height 9
click at [704, 309] on p "Total: 3654" at bounding box center [698, 310] width 35 height 9
click at [344, 140] on div "Add Column" at bounding box center [200, 192] width 328 height 243
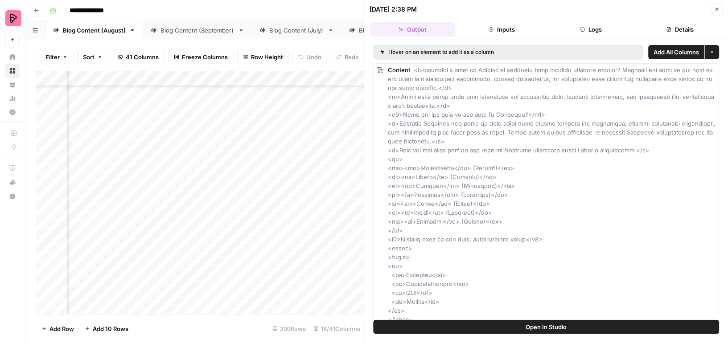
click at [679, 28] on button "Details" at bounding box center [680, 29] width 86 height 14
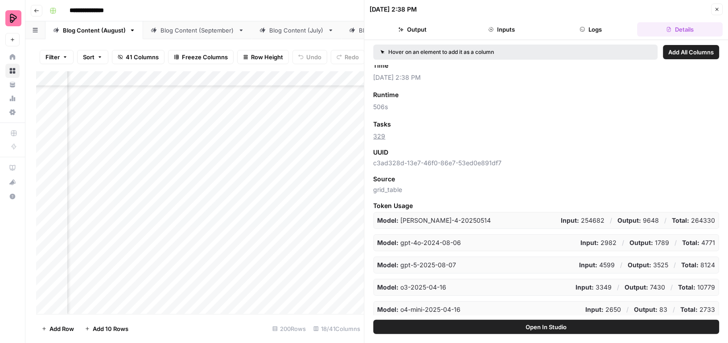
scroll to position [3125, 198]
click at [181, 238] on div "Add Column" at bounding box center [200, 192] width 328 height 243
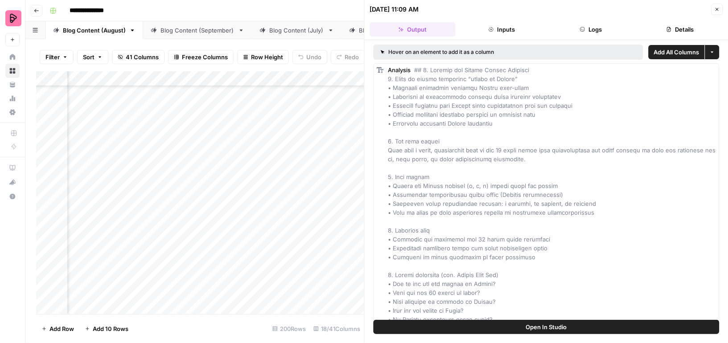
click at [682, 28] on button "Details" at bounding box center [680, 29] width 86 height 14
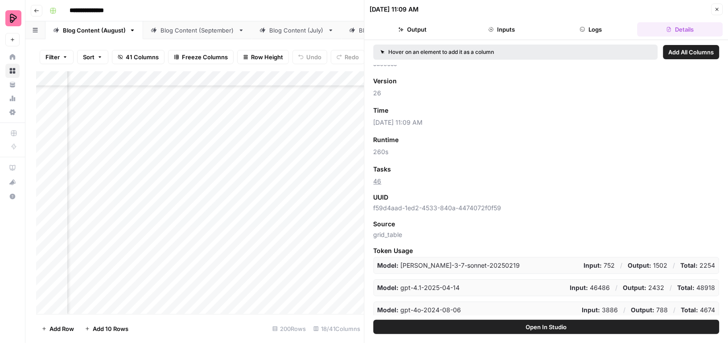
scroll to position [62, 0]
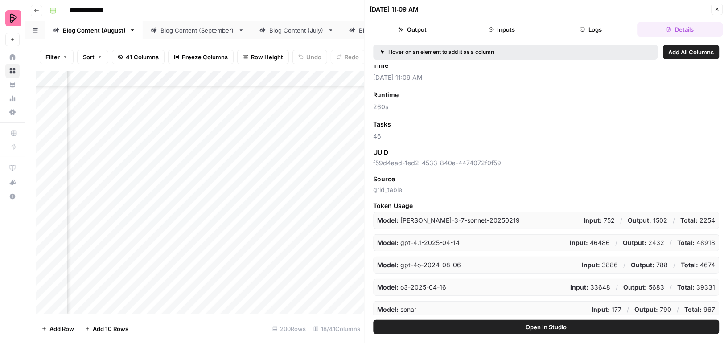
click at [182, 212] on div "Add Column" at bounding box center [200, 192] width 328 height 243
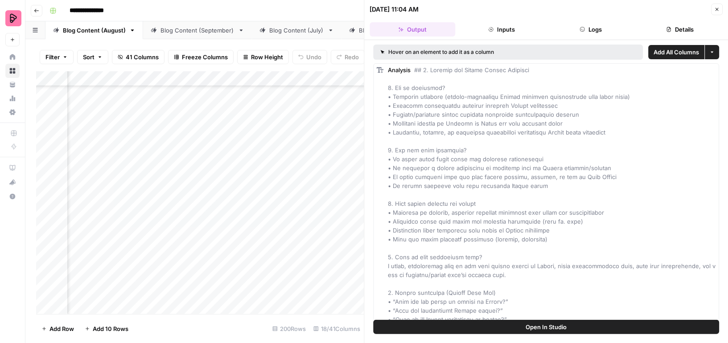
click at [665, 30] on button "Details" at bounding box center [680, 29] width 86 height 14
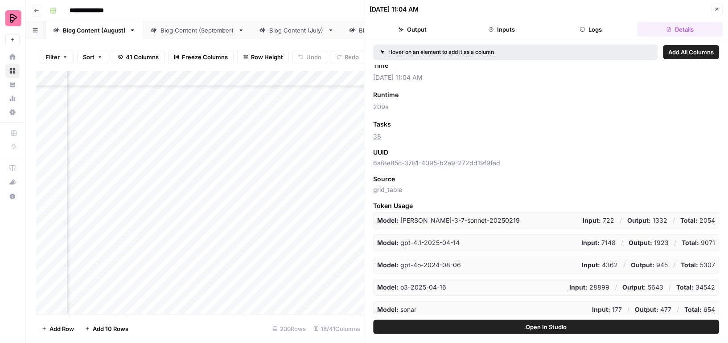
scroll to position [3446, 198]
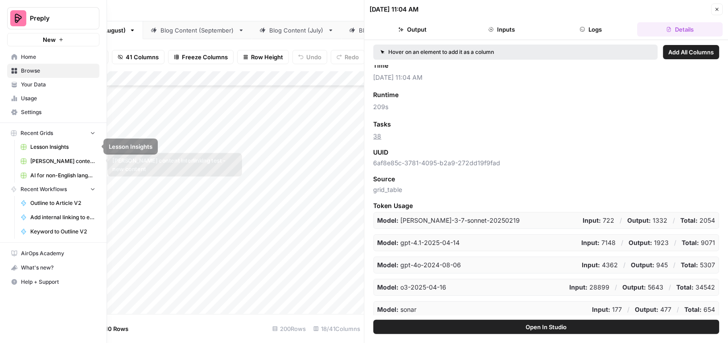
click at [54, 172] on span "AI for non-English languages" at bounding box center [62, 176] width 65 height 8
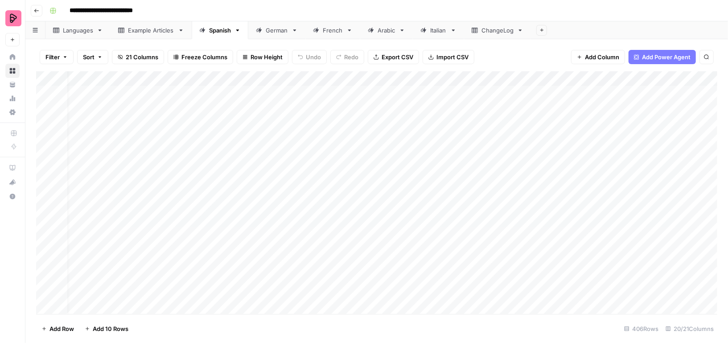
scroll to position [0, 15]
click at [530, 153] on div "Add Column" at bounding box center [377, 192] width 682 height 243
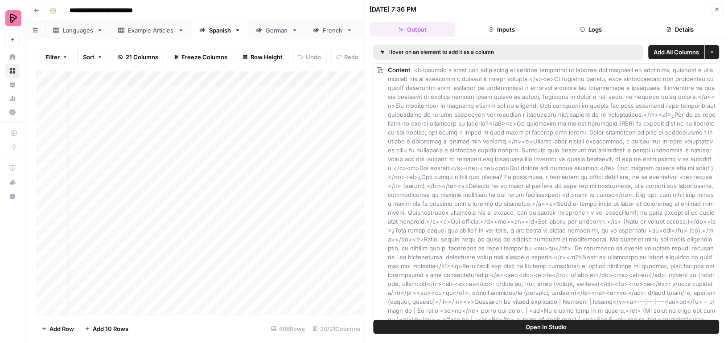
click at [684, 32] on button "Details" at bounding box center [680, 29] width 86 height 14
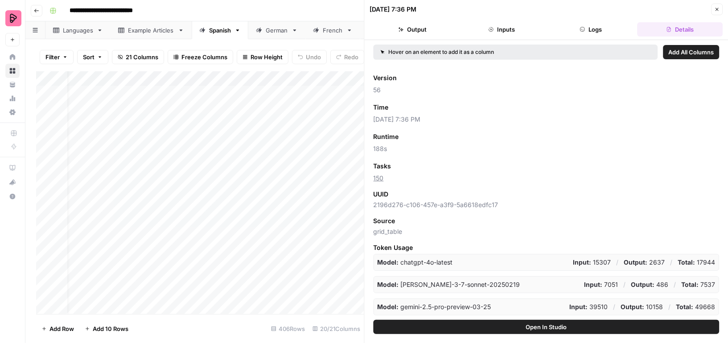
scroll to position [83, 0]
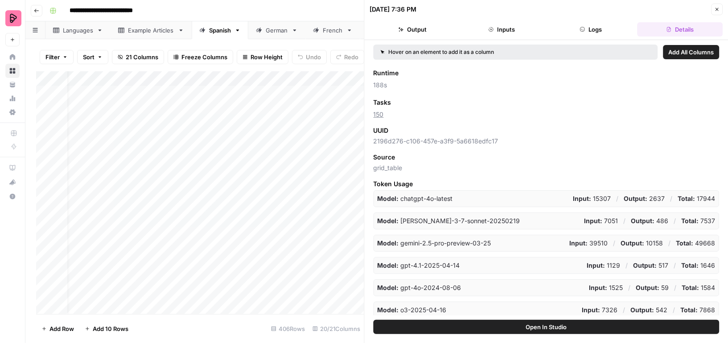
click at [718, 9] on icon "button" at bounding box center [717, 9] width 5 height 5
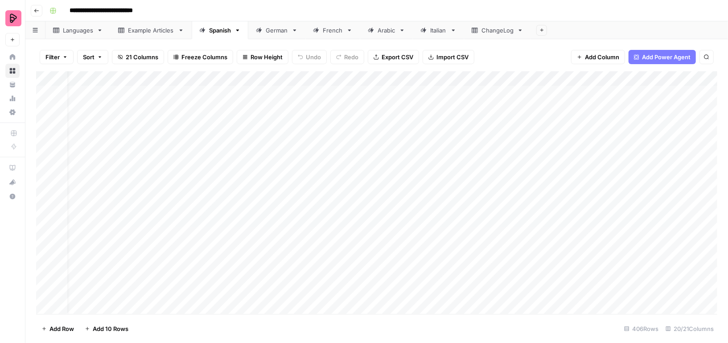
click at [278, 34] on div "German" at bounding box center [277, 30] width 22 height 9
click at [515, 239] on div "Add Column" at bounding box center [377, 192] width 682 height 243
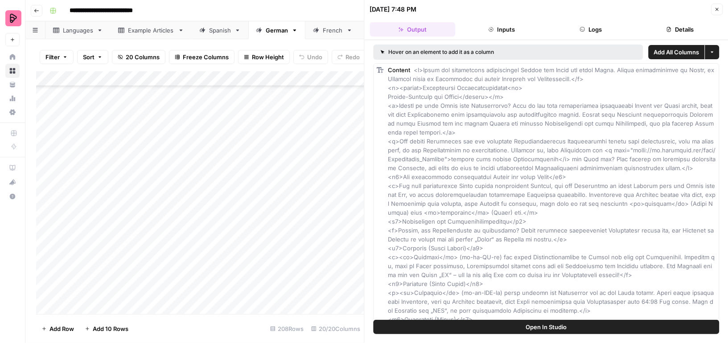
click at [687, 28] on button "Details" at bounding box center [680, 29] width 86 height 14
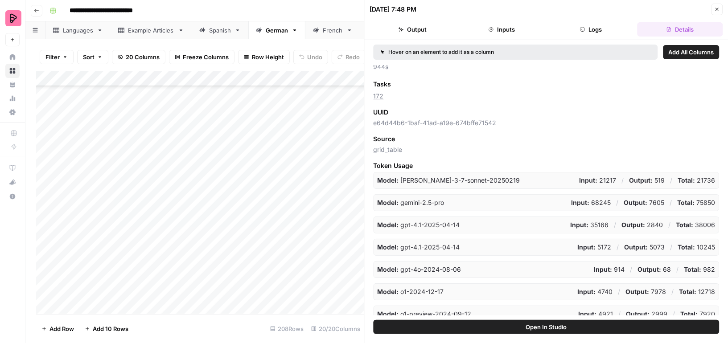
scroll to position [149, 0]
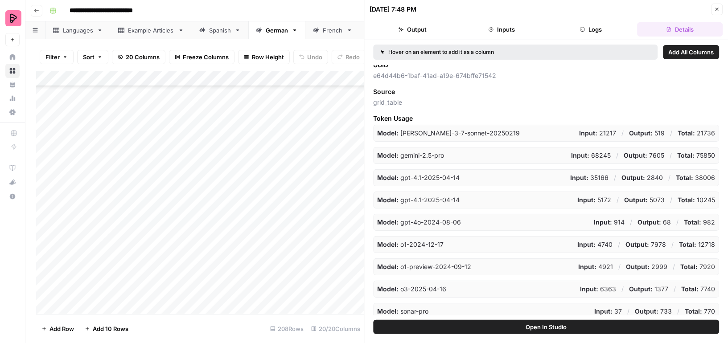
click at [716, 7] on icon "button" at bounding box center [717, 9] width 5 height 5
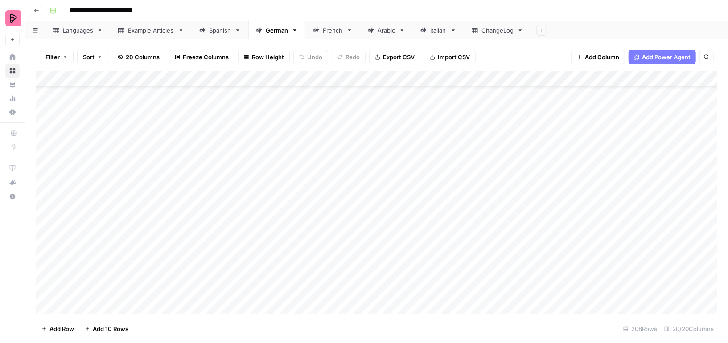
scroll to position [1850, 0]
click at [512, 273] on div "Add Column" at bounding box center [377, 192] width 682 height 243
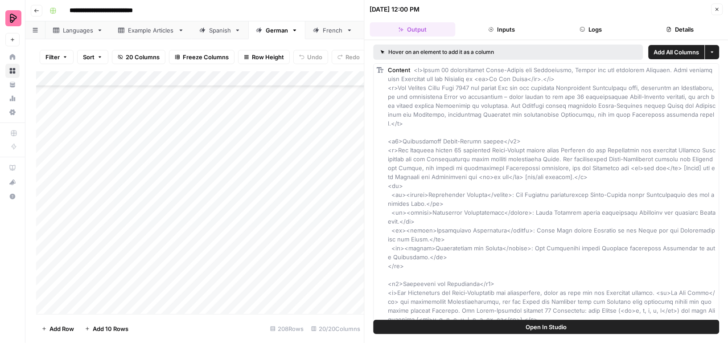
click at [691, 25] on button "Details" at bounding box center [680, 29] width 86 height 14
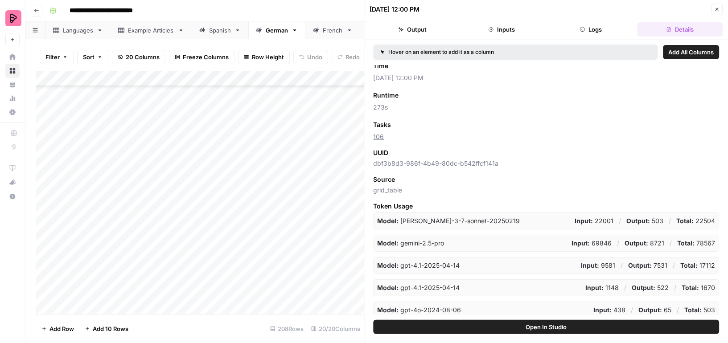
scroll to position [83, 0]
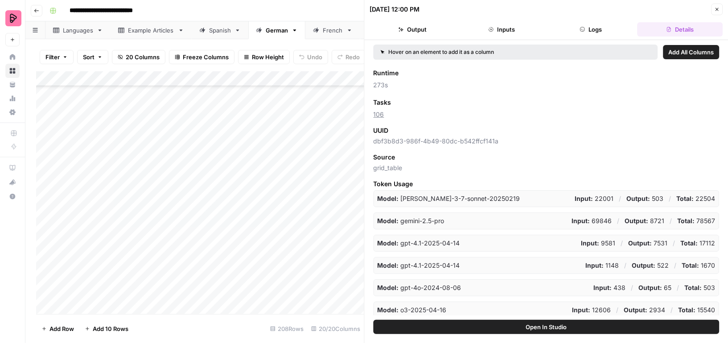
click at [715, 11] on icon "button" at bounding box center [717, 9] width 5 height 5
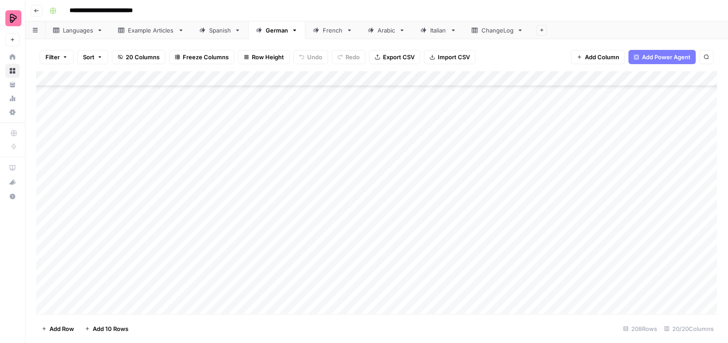
scroll to position [2937, 0]
click at [516, 263] on div "Add Column" at bounding box center [377, 192] width 682 height 243
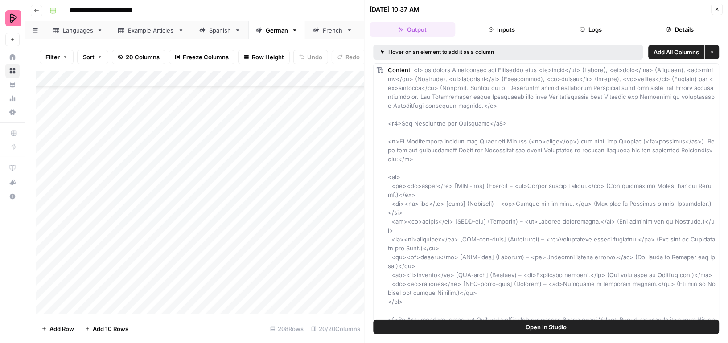
click at [700, 26] on button "Details" at bounding box center [680, 29] width 86 height 14
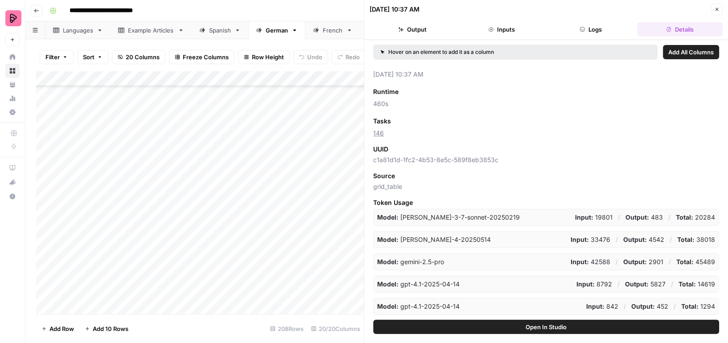
scroll to position [127, 0]
